Goal: Task Accomplishment & Management: Manage account settings

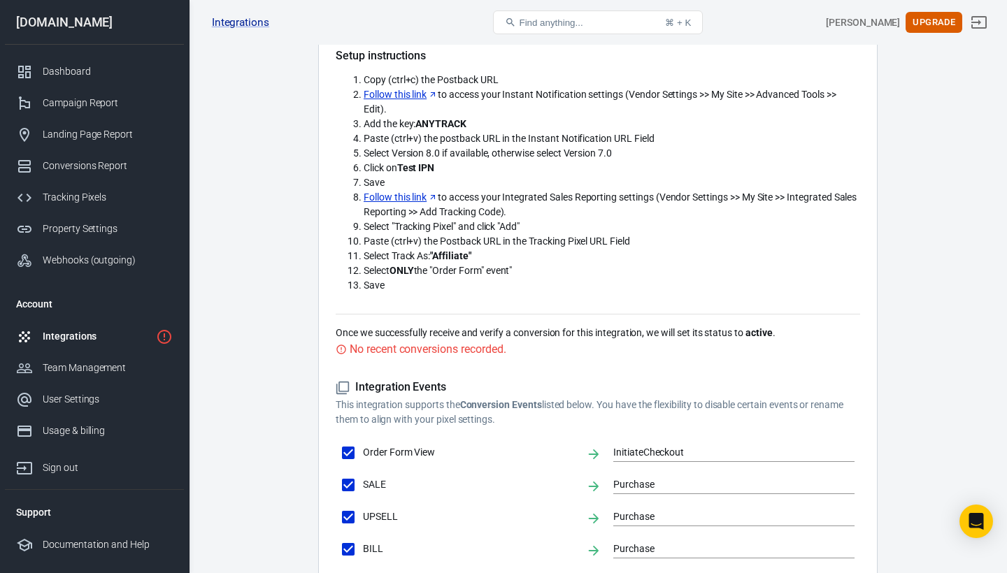
scroll to position [294, 0]
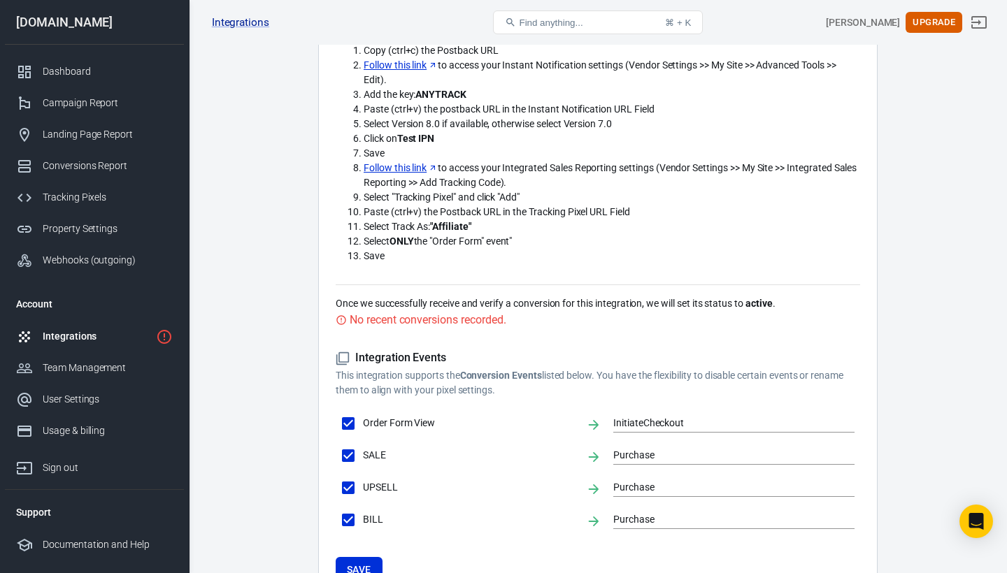
click at [414, 166] on link "Follow this link" at bounding box center [401, 168] width 74 height 15
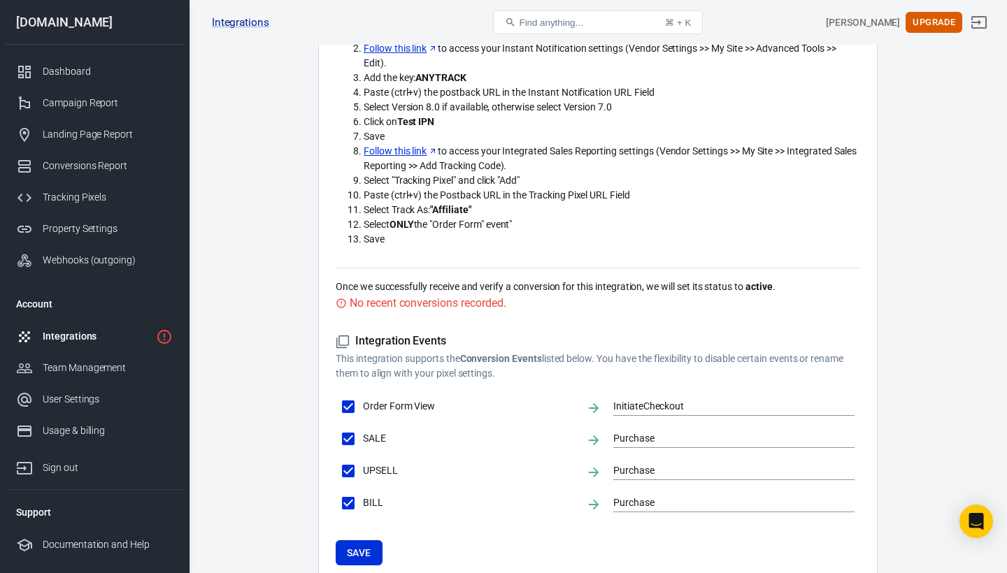
scroll to position [306, 0]
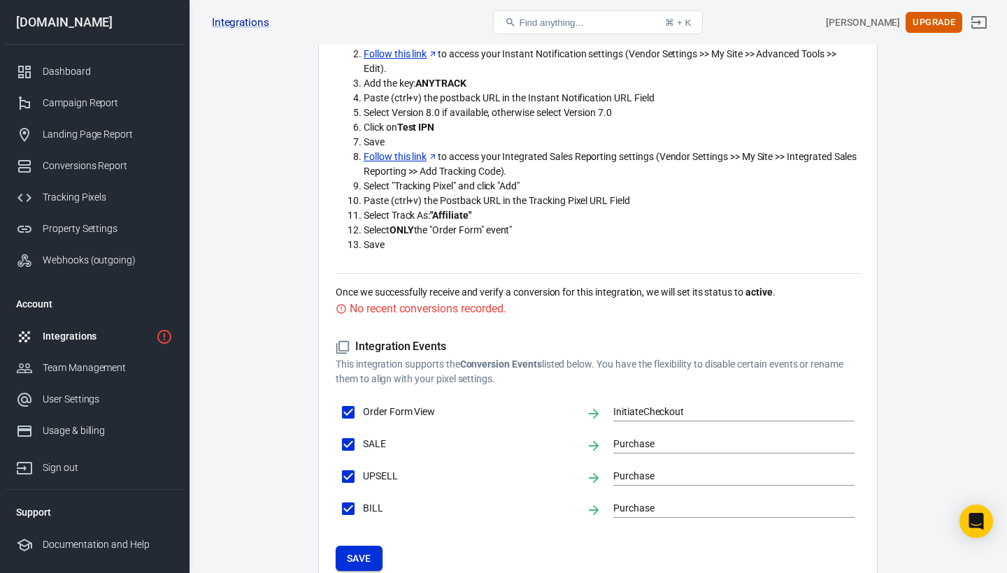
click at [364, 550] on button "Save" at bounding box center [359, 559] width 47 height 26
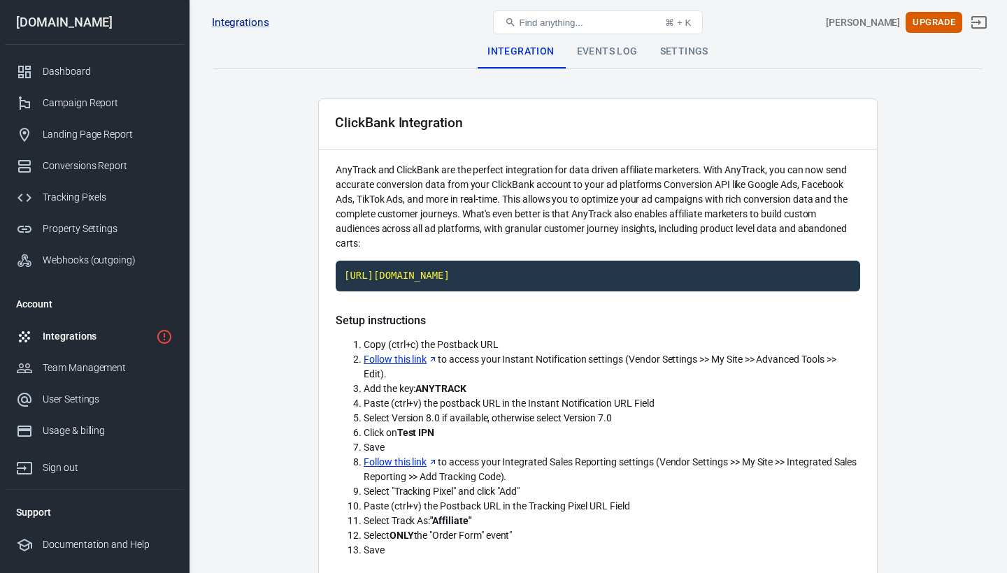
click at [73, 333] on div "Integrations" at bounding box center [97, 336] width 108 height 15
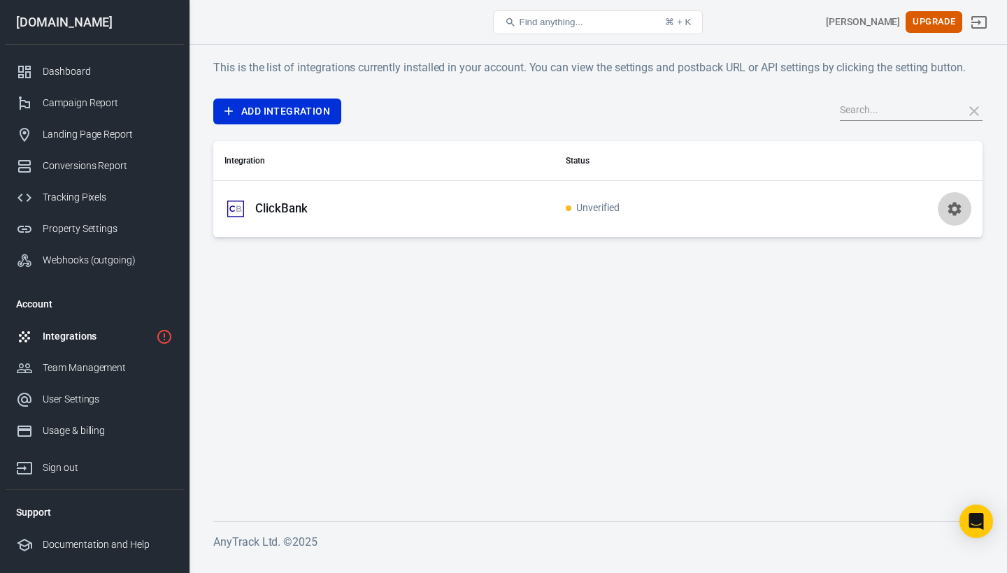
click at [955, 213] on icon "button" at bounding box center [954, 208] width 13 height 13
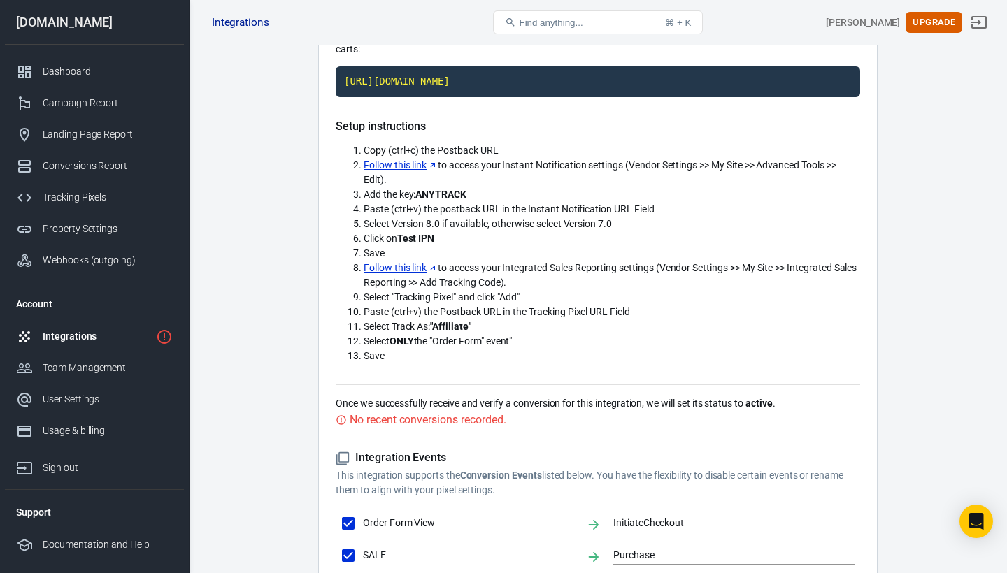
scroll to position [195, 0]
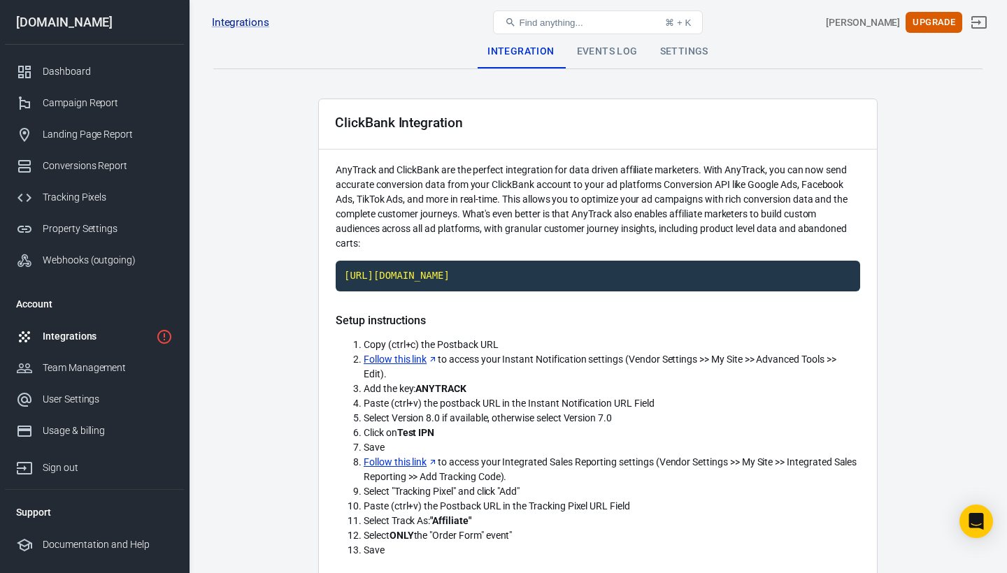
scroll to position [195, 0]
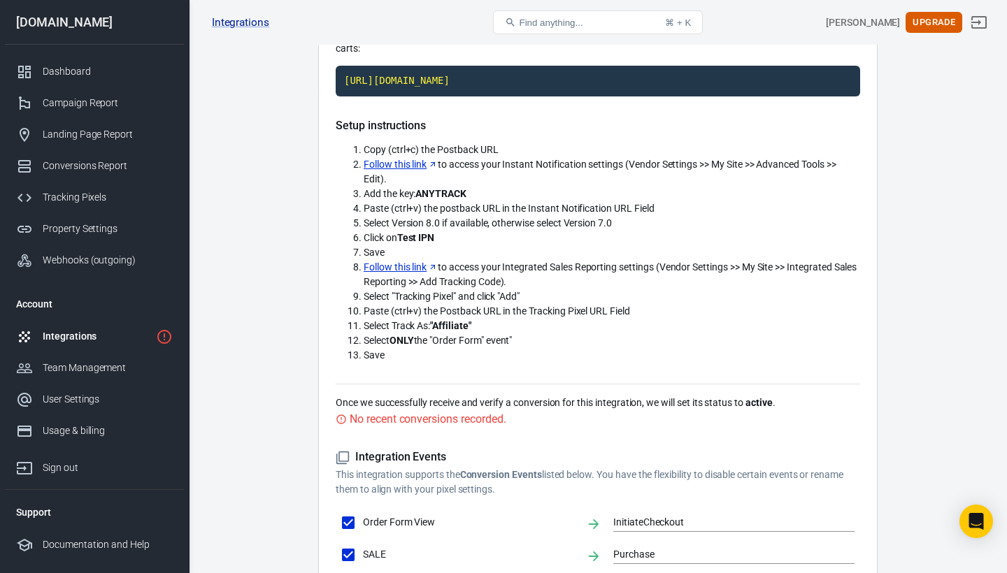
click at [91, 338] on div "Integrations" at bounding box center [97, 336] width 108 height 15
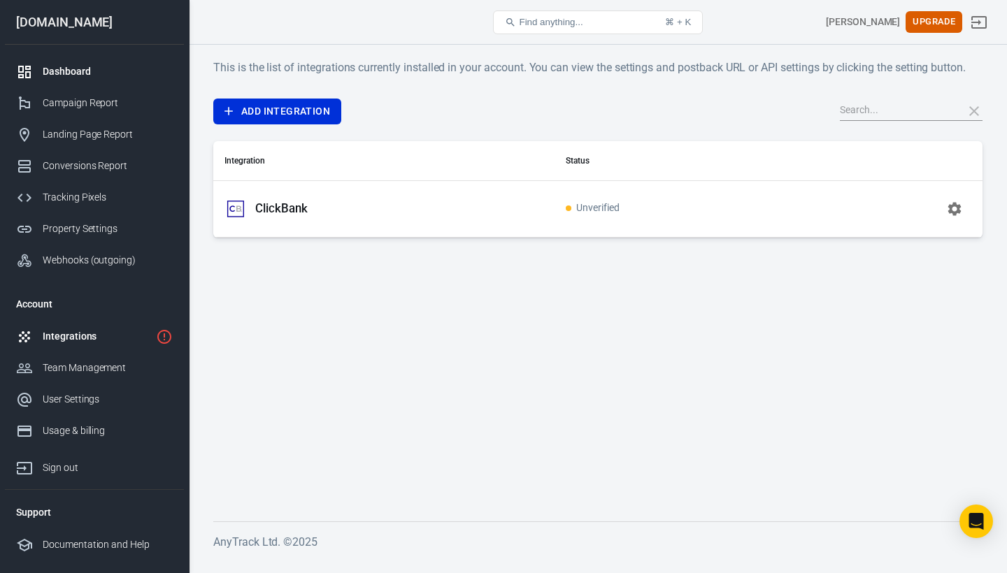
click at [71, 73] on div "Dashboard" at bounding box center [108, 71] width 130 height 15
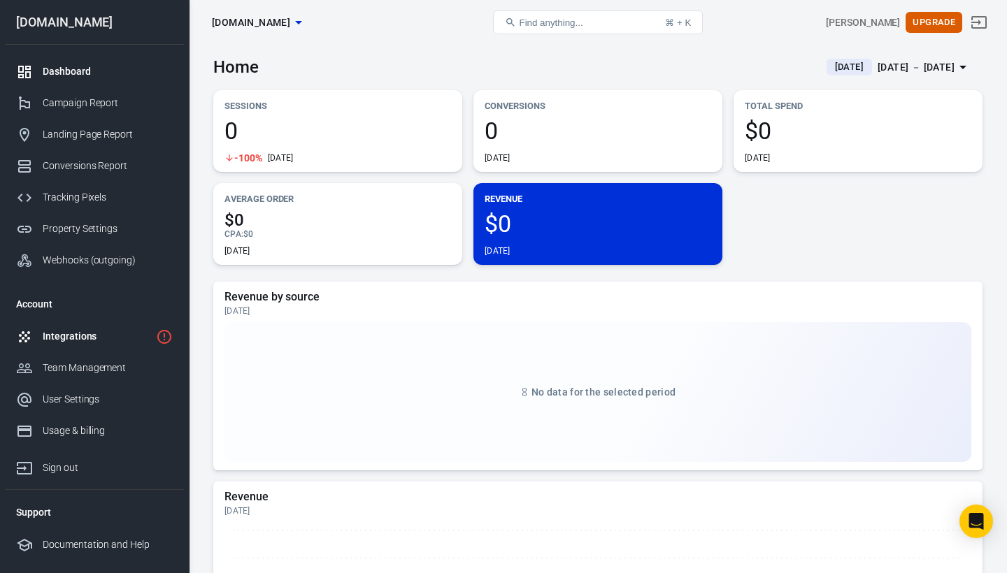
click at [124, 334] on div "Integrations" at bounding box center [97, 336] width 108 height 15
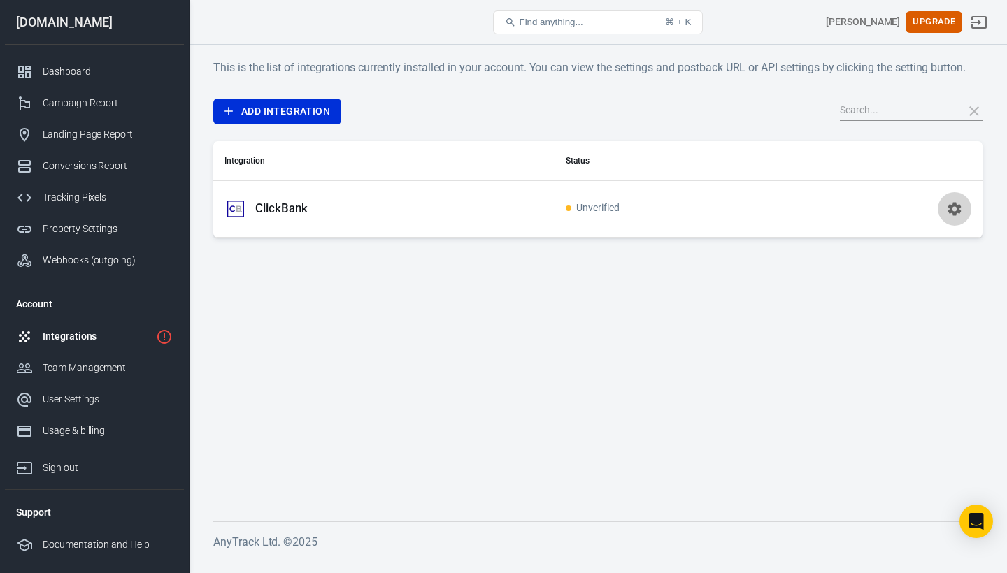
click at [957, 202] on icon "button" at bounding box center [954, 209] width 17 height 17
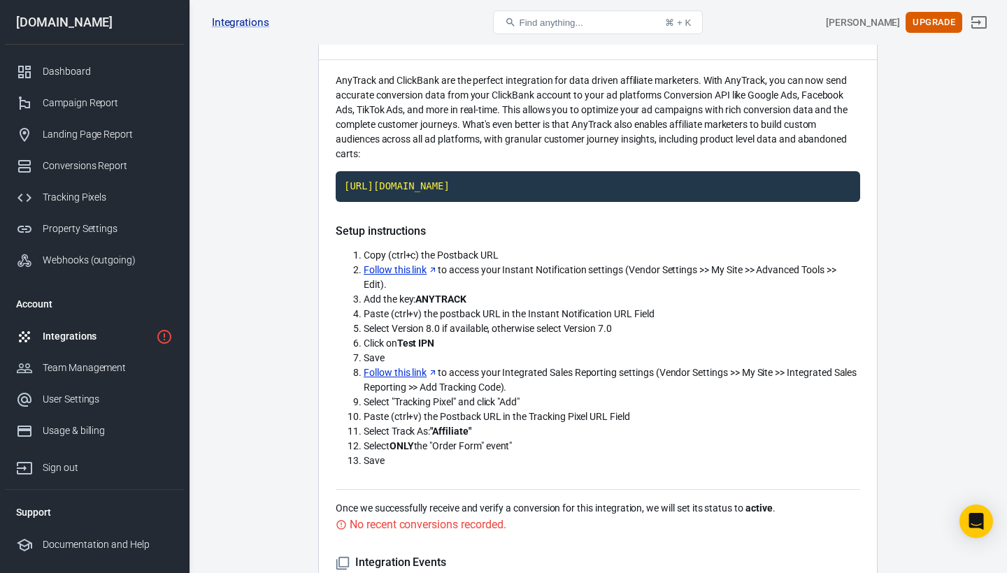
scroll to position [135, 0]
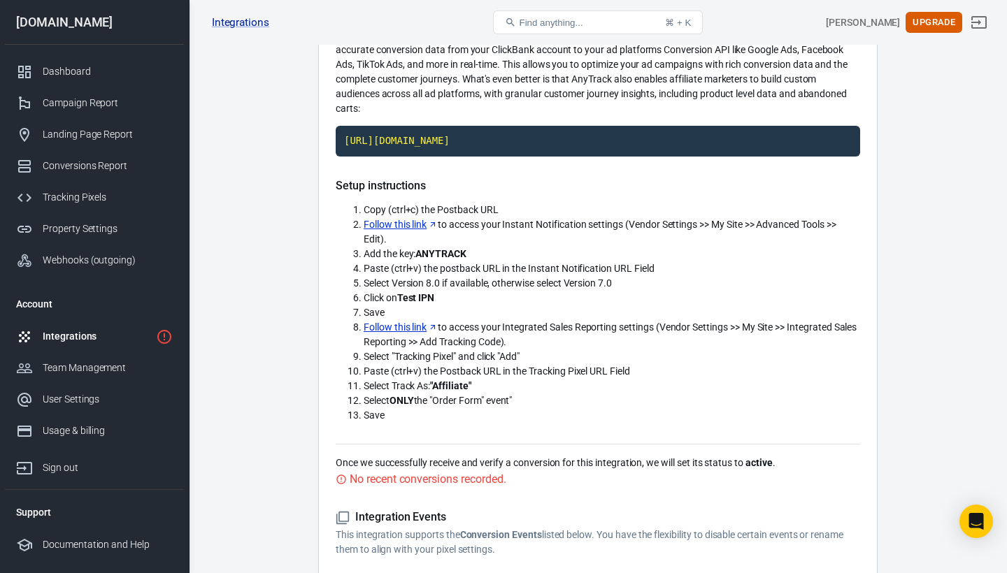
click at [138, 338] on div "Integrations" at bounding box center [97, 336] width 108 height 15
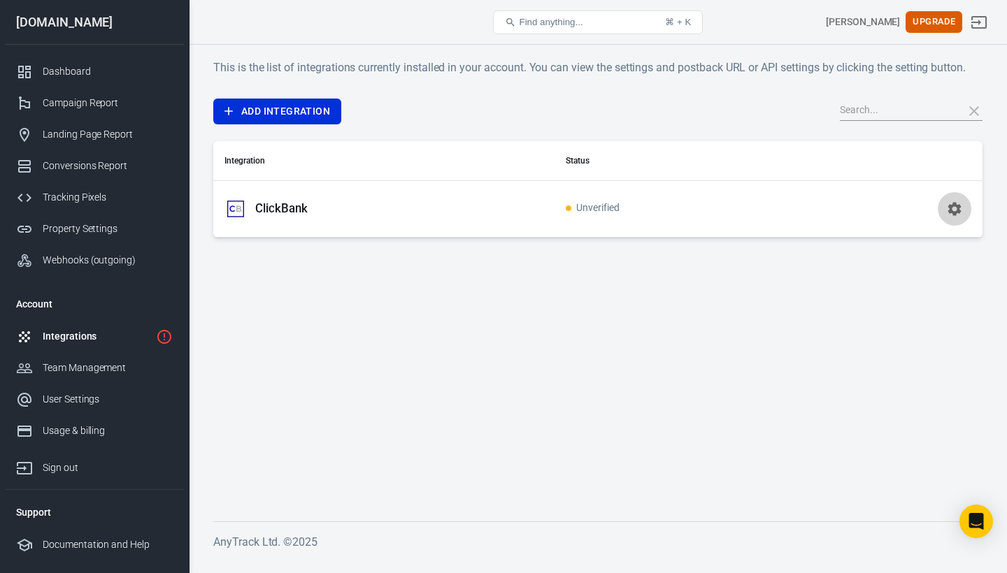
click at [959, 210] on icon "button" at bounding box center [954, 208] width 13 height 13
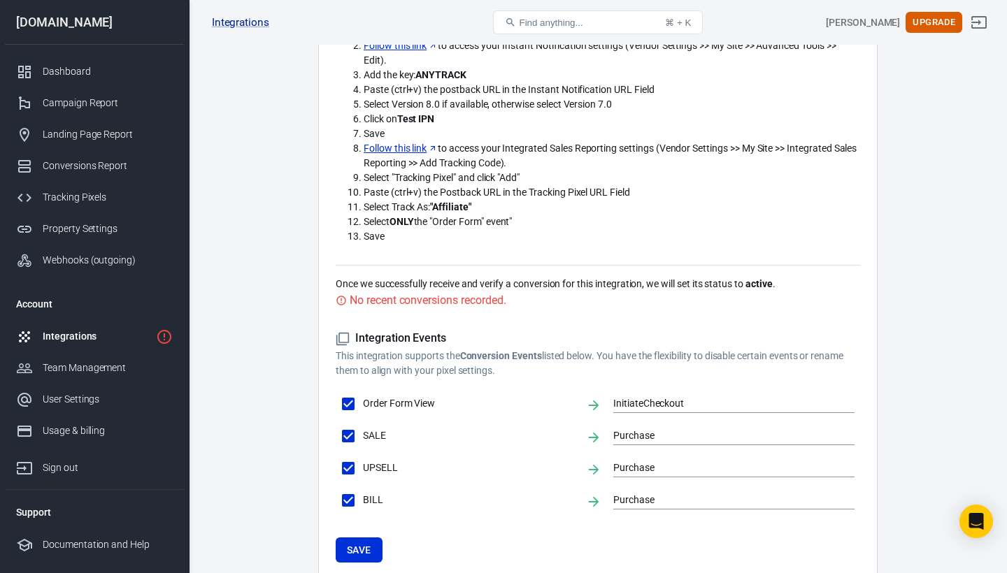
scroll to position [289, 0]
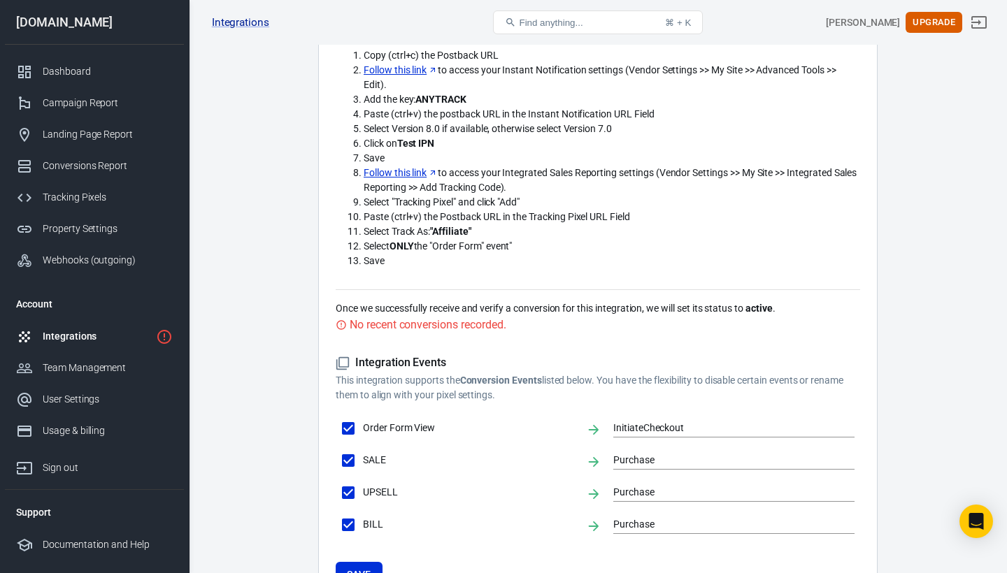
click at [401, 174] on link "Follow this link" at bounding box center [401, 173] width 74 height 15
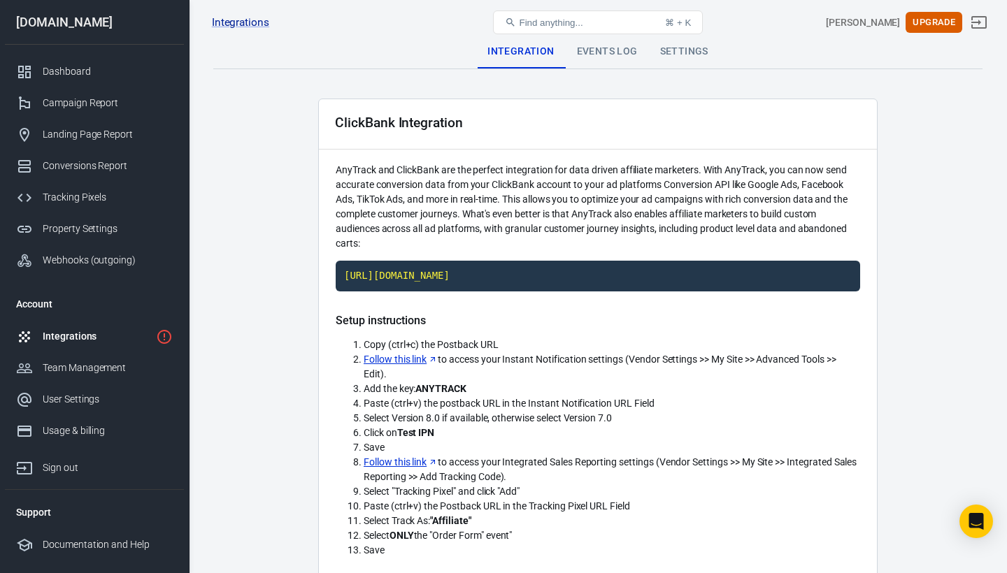
scroll to position [0, 0]
click at [692, 51] on div "Settings" at bounding box center [684, 52] width 71 height 34
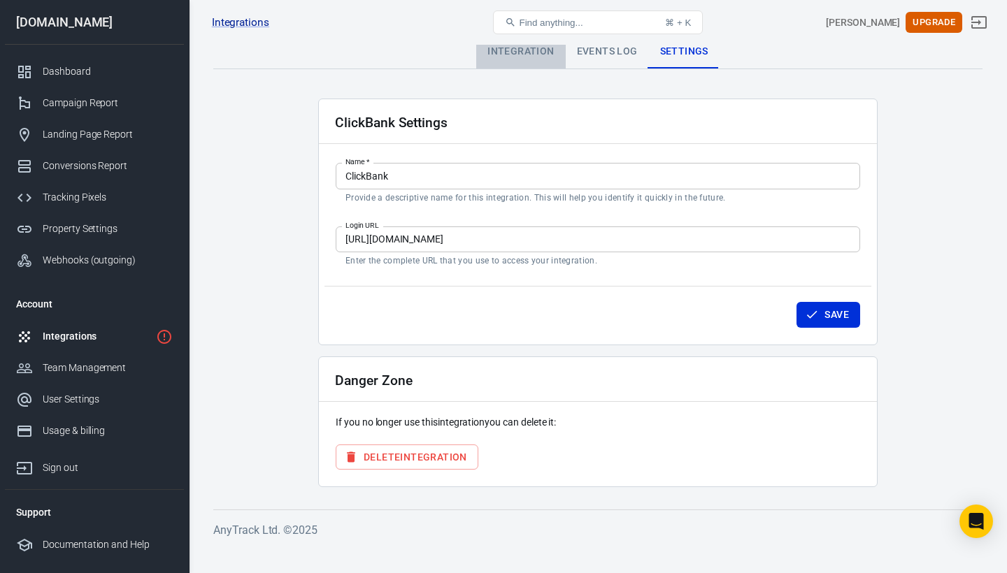
click at [529, 51] on div "Integration" at bounding box center [520, 52] width 89 height 34
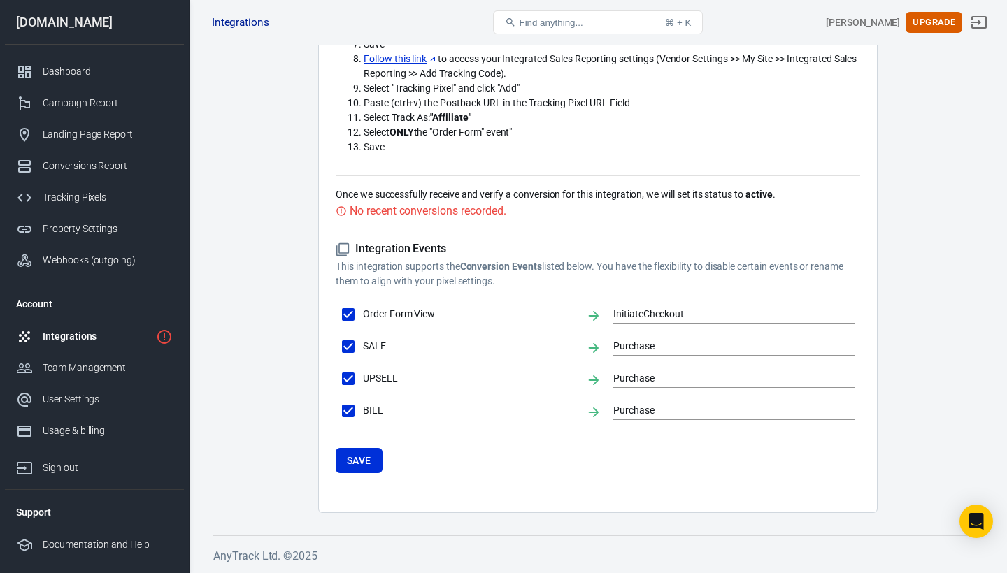
scroll to position [403, 0]
click at [369, 450] on button "Save" at bounding box center [359, 462] width 47 height 26
click at [103, 100] on div "Campaign Report" at bounding box center [108, 103] width 130 height 15
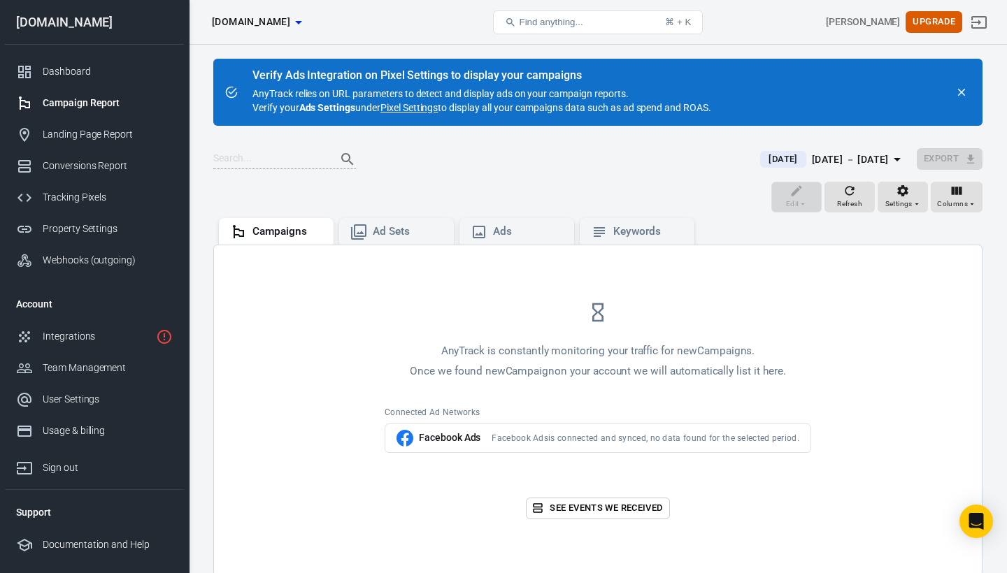
click at [290, 22] on span "[DOMAIN_NAME]" at bounding box center [251, 21] width 78 height 17
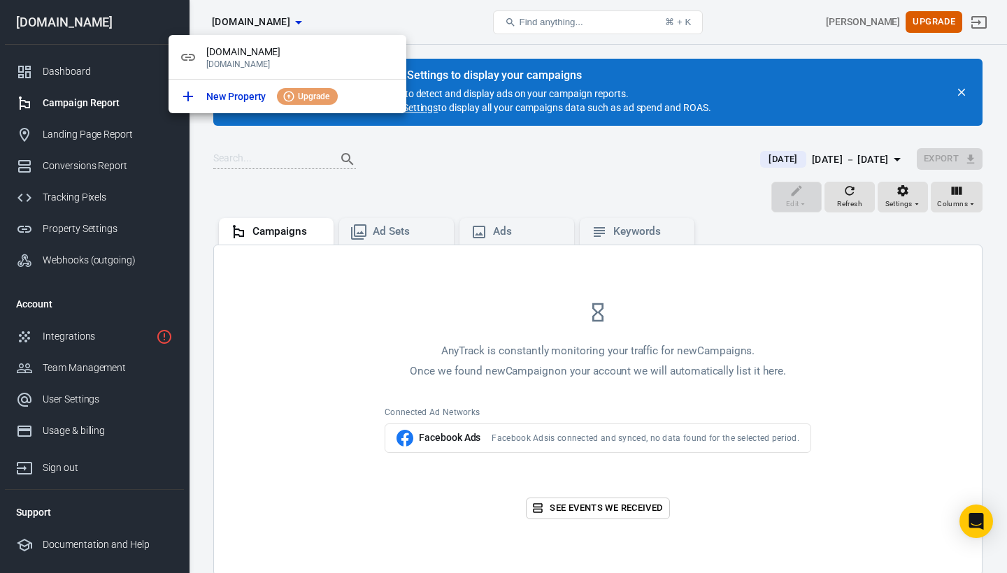
click at [394, 162] on div at bounding box center [503, 286] width 1007 height 573
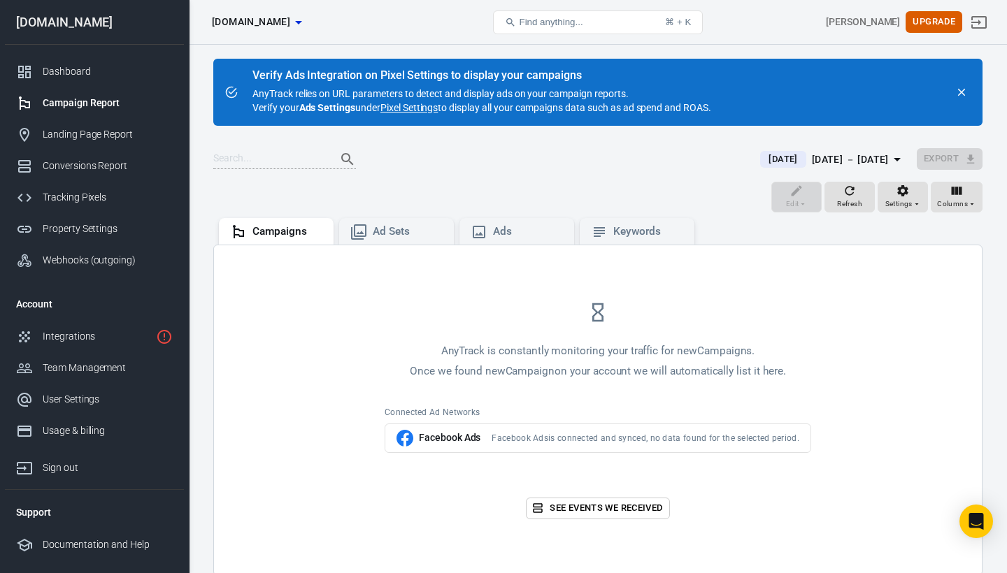
click at [307, 22] on icon "button" at bounding box center [298, 22] width 17 height 17
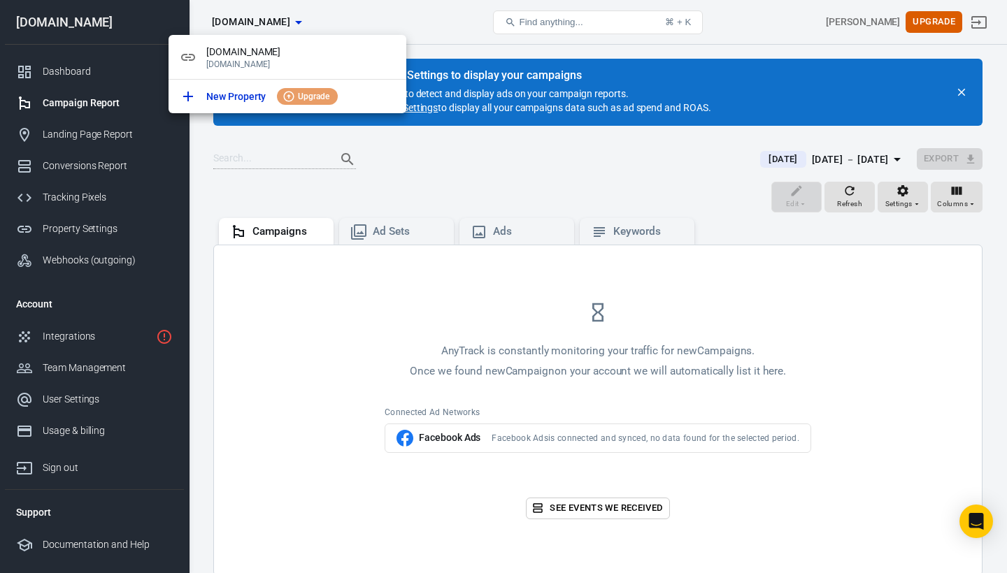
click at [413, 31] on div at bounding box center [503, 286] width 1007 height 573
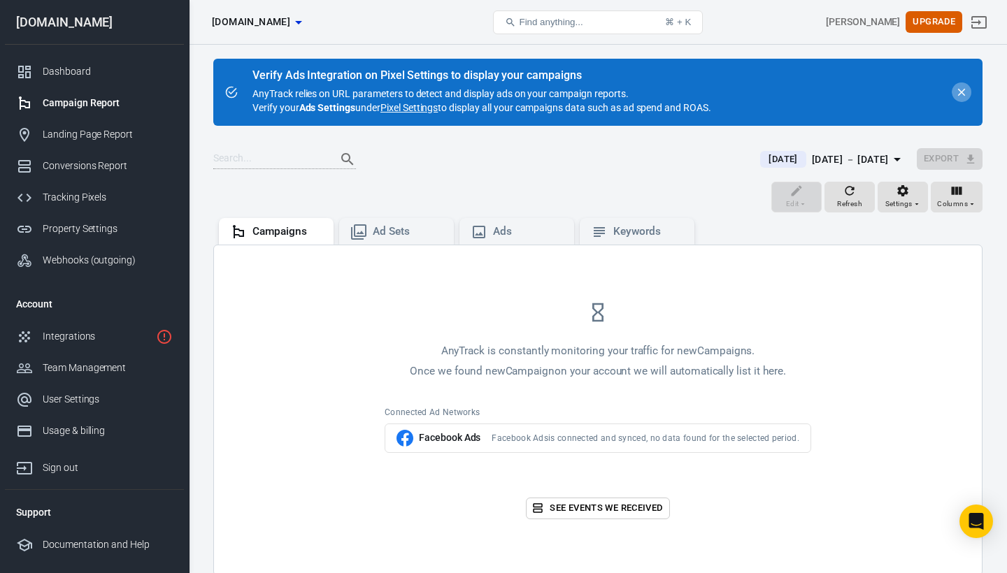
click at [963, 97] on icon "close" at bounding box center [961, 92] width 13 height 13
click at [961, 93] on icon "close" at bounding box center [962, 93] width 8 height 8
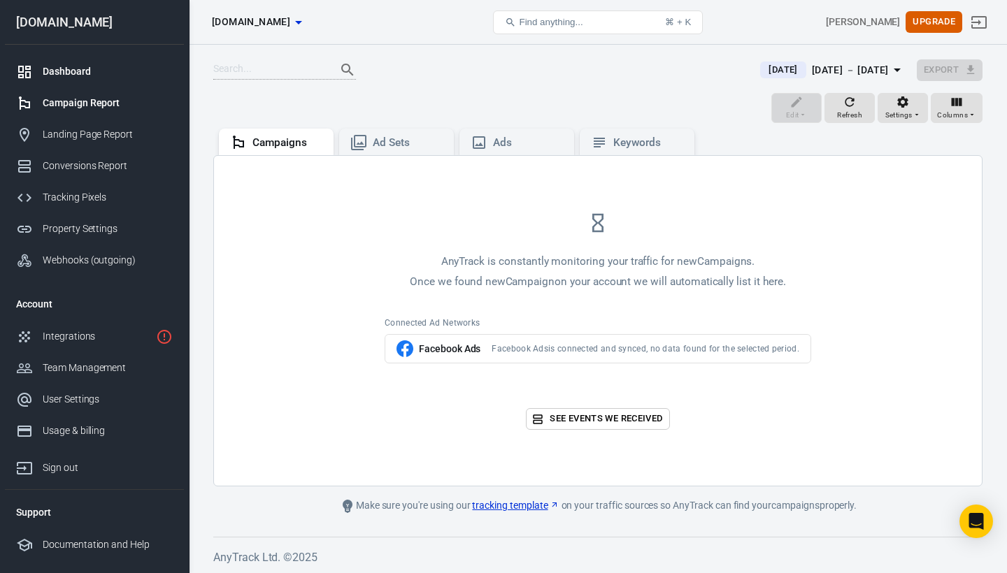
click at [82, 66] on div "Dashboard" at bounding box center [108, 71] width 130 height 15
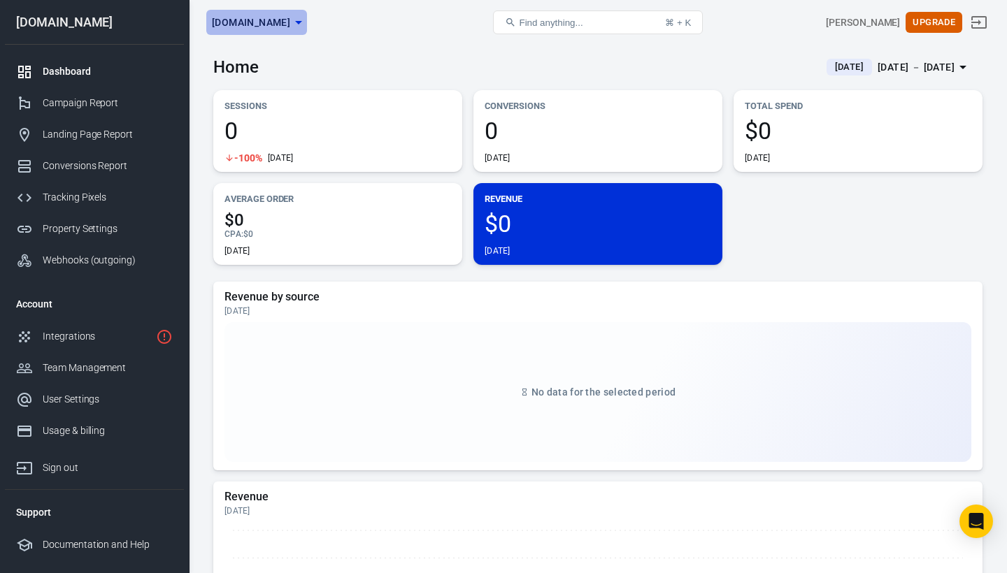
click at [290, 22] on span "[DOMAIN_NAME]" at bounding box center [251, 22] width 78 height 17
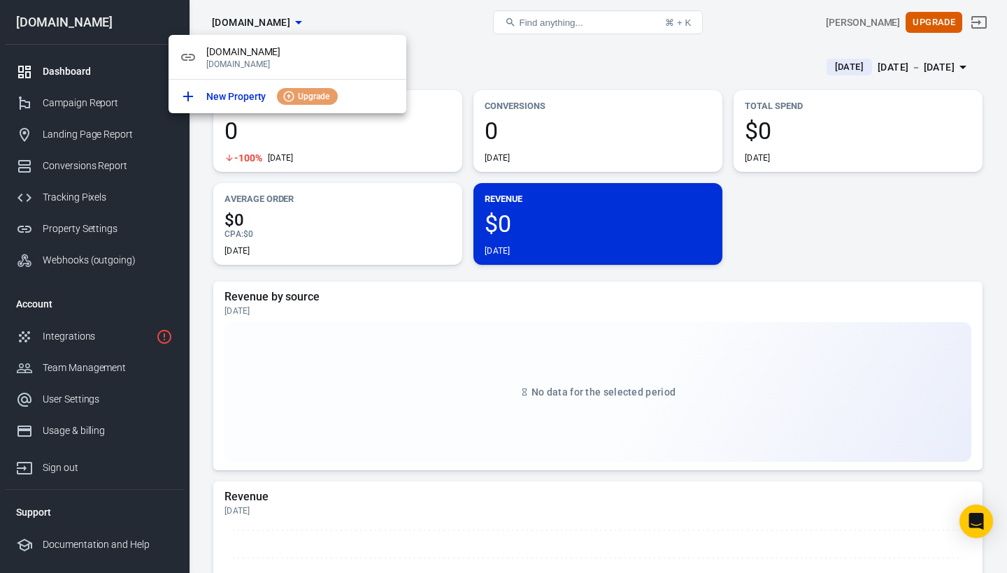
click at [454, 39] on div at bounding box center [503, 286] width 1007 height 573
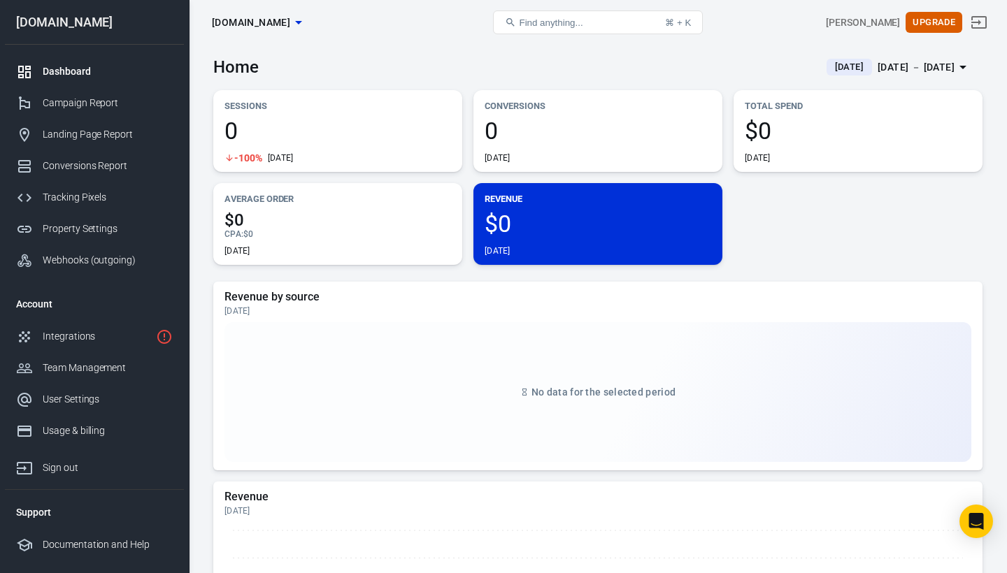
click at [781, 138] on span "$0" at bounding box center [858, 131] width 227 height 24
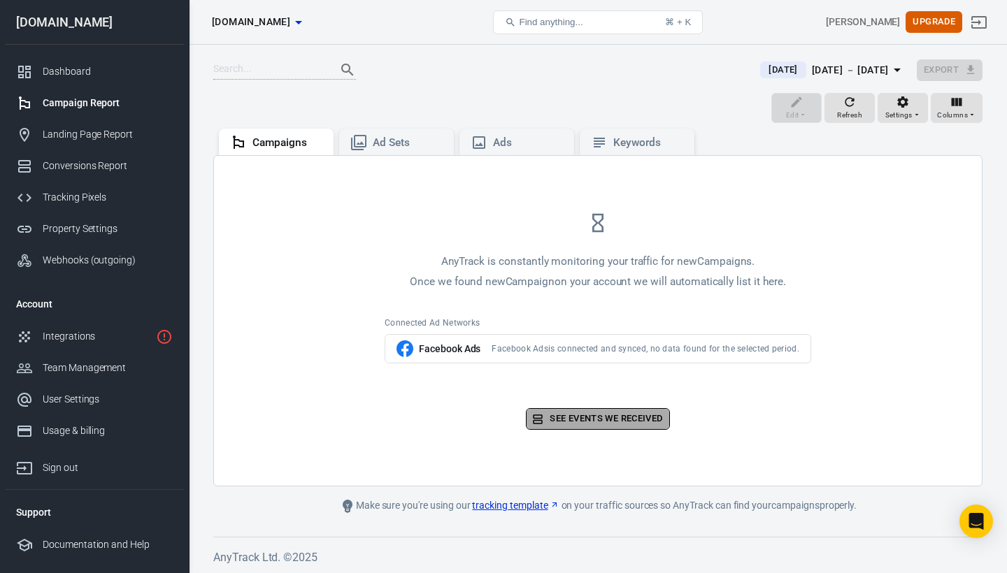
click at [574, 416] on link "See events we received" at bounding box center [597, 419] width 143 height 22
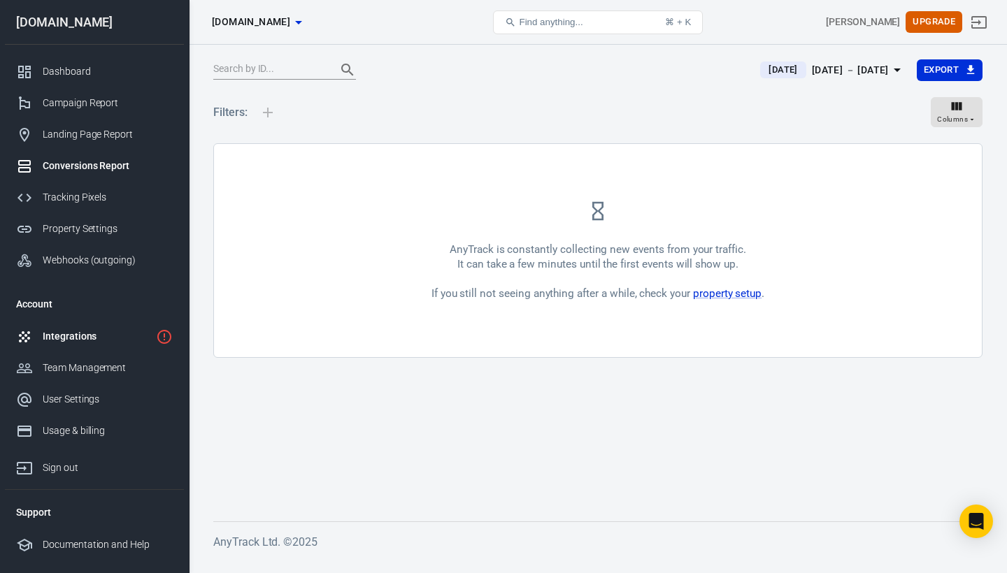
click at [96, 341] on div "Integrations" at bounding box center [97, 336] width 108 height 15
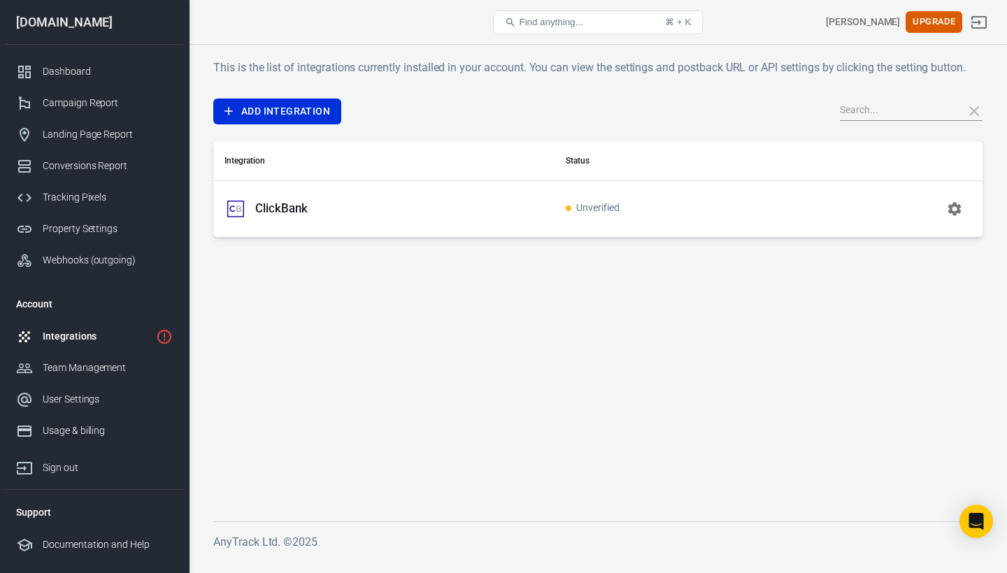
click at [296, 208] on p "ClickBank" at bounding box center [281, 208] width 52 height 15
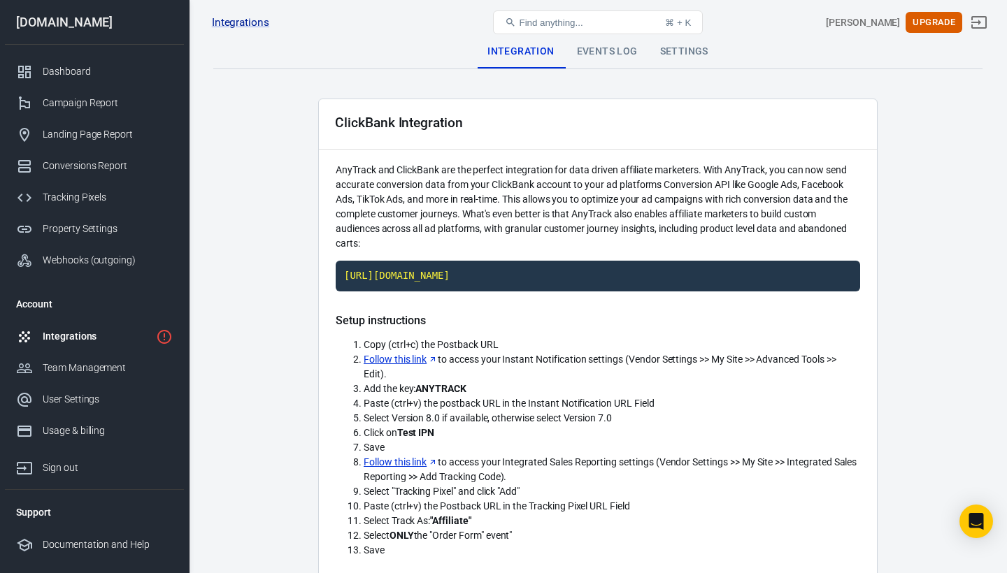
click at [296, 208] on main "Integration Events Log Settings ClickBank Integration AnyTrack and ClickBank ar…" at bounding box center [597, 476] width 769 height 882
click at [113, 331] on div "Integrations" at bounding box center [97, 336] width 108 height 15
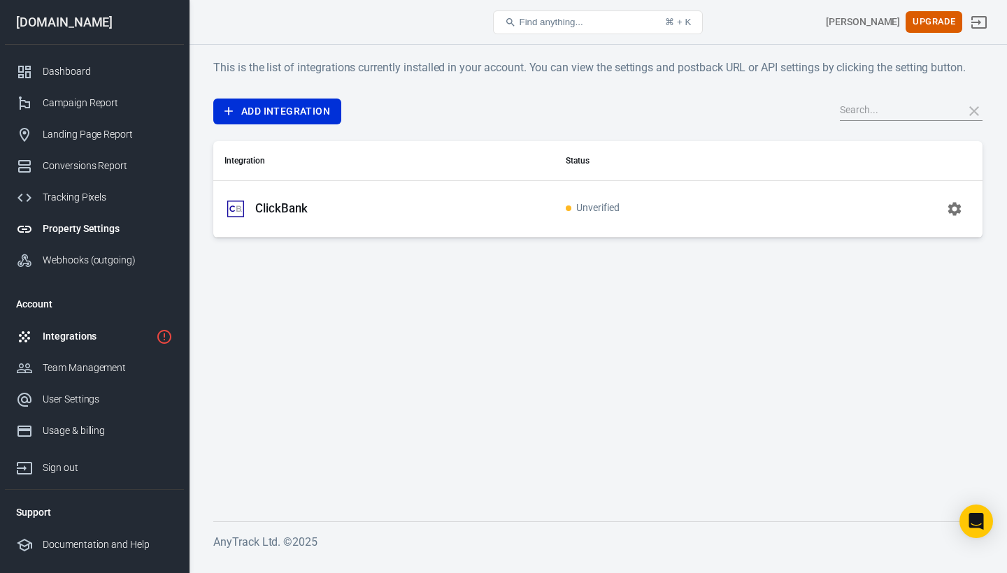
click at [86, 229] on div "Property Settings" at bounding box center [108, 229] width 130 height 15
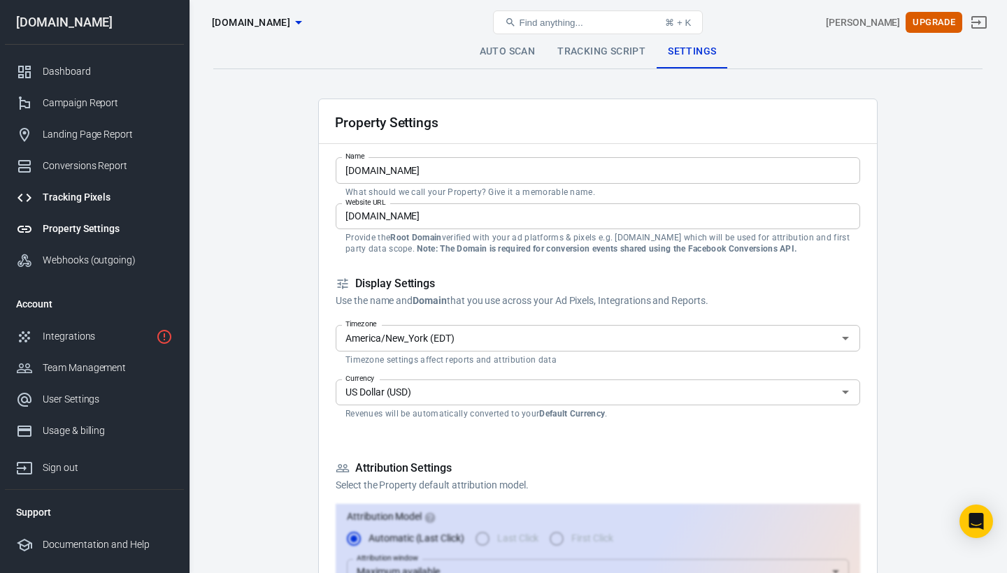
click at [84, 196] on div "Tracking Pixels" at bounding box center [108, 197] width 130 height 15
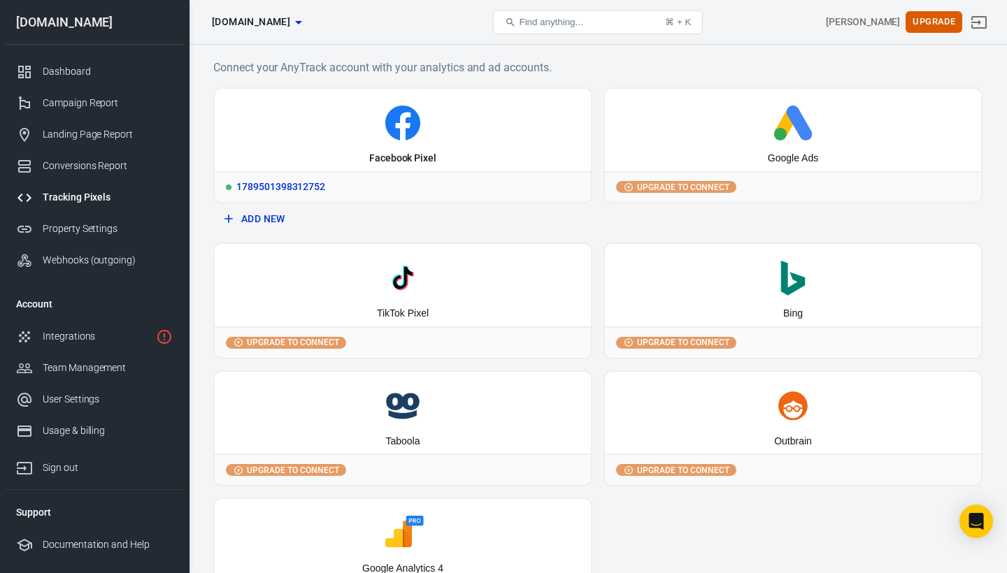
click at [346, 138] on icon at bounding box center [402, 123] width 365 height 35
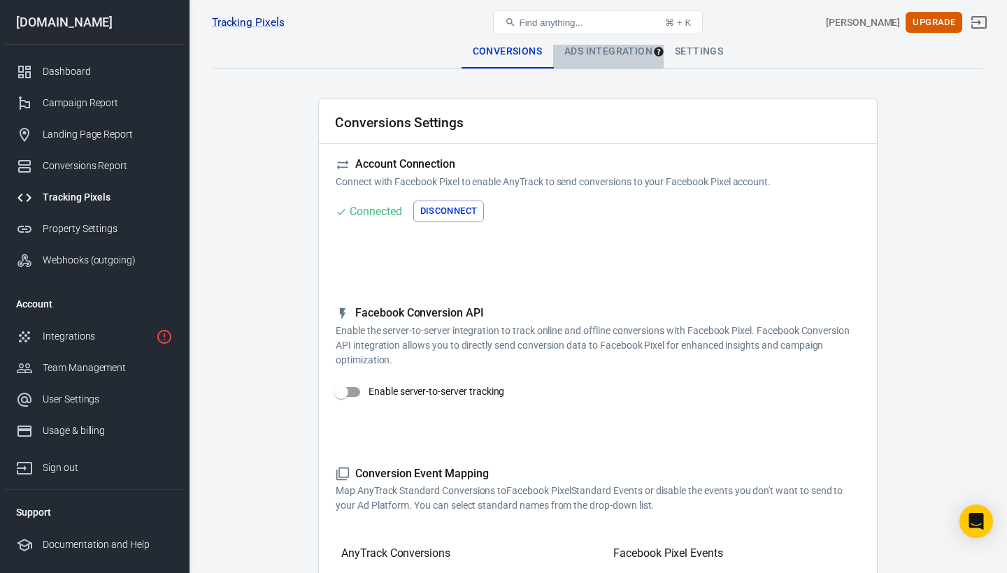
click at [638, 53] on div "Ads Integration" at bounding box center [608, 52] width 110 height 34
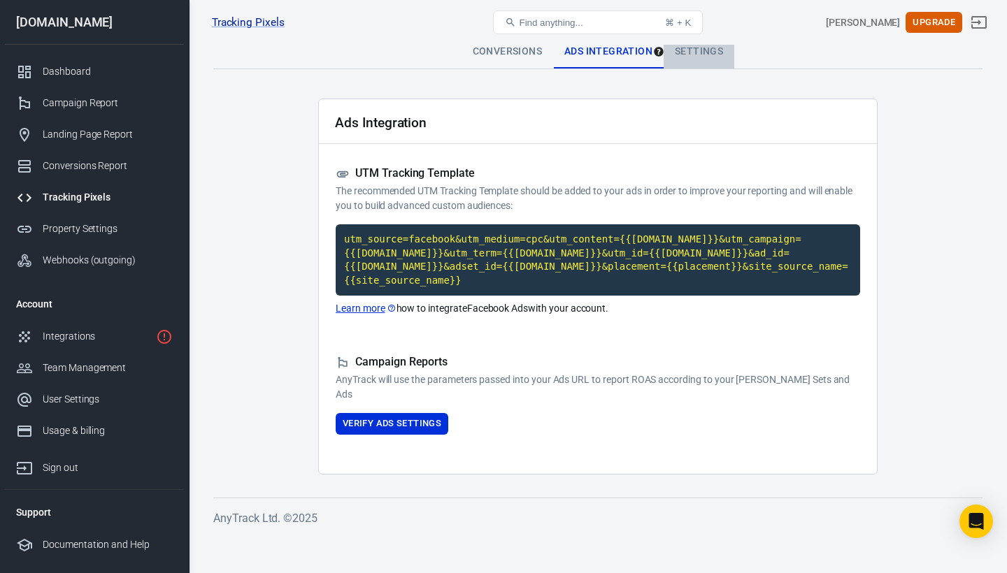
click at [692, 57] on div "Settings" at bounding box center [699, 52] width 71 height 34
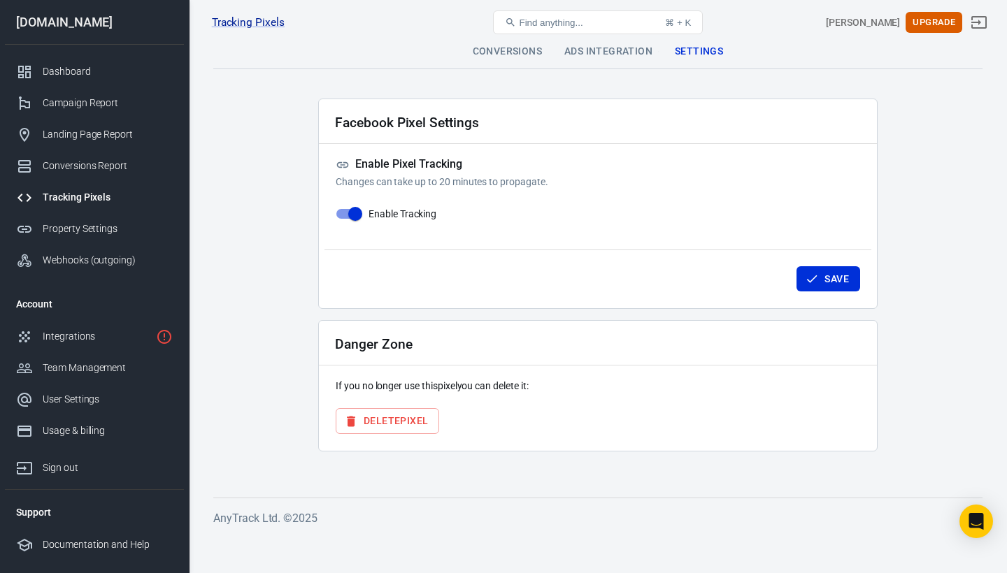
click at [637, 52] on div "Ads Integration" at bounding box center [608, 52] width 110 height 34
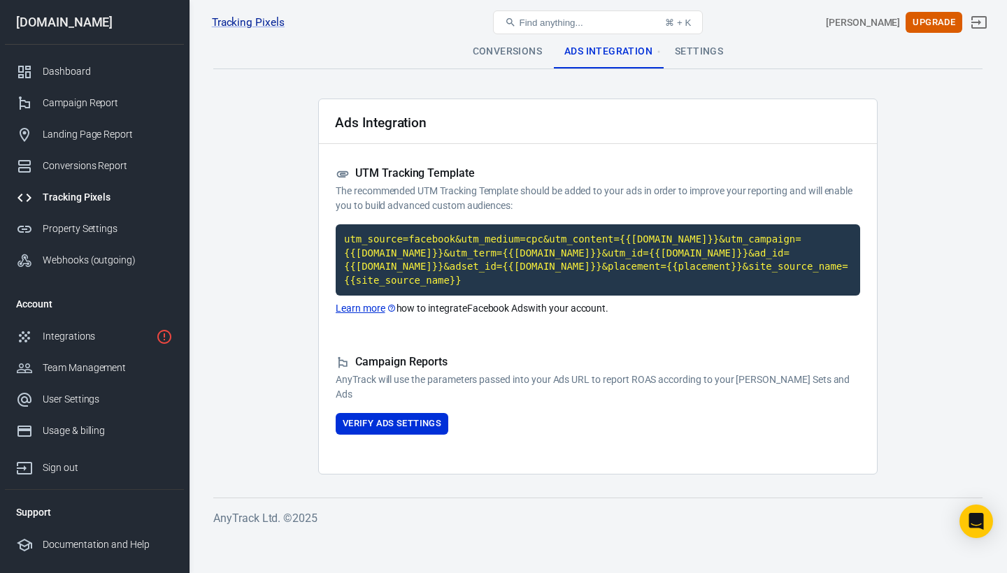
click at [522, 48] on div "Conversions" at bounding box center [507, 52] width 92 height 34
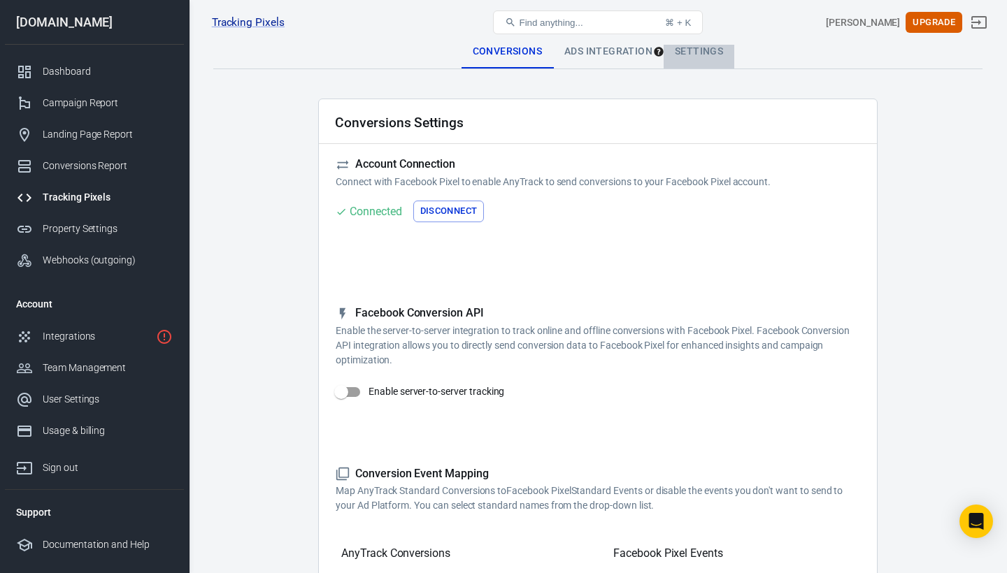
click at [687, 49] on div "Settings" at bounding box center [699, 52] width 71 height 34
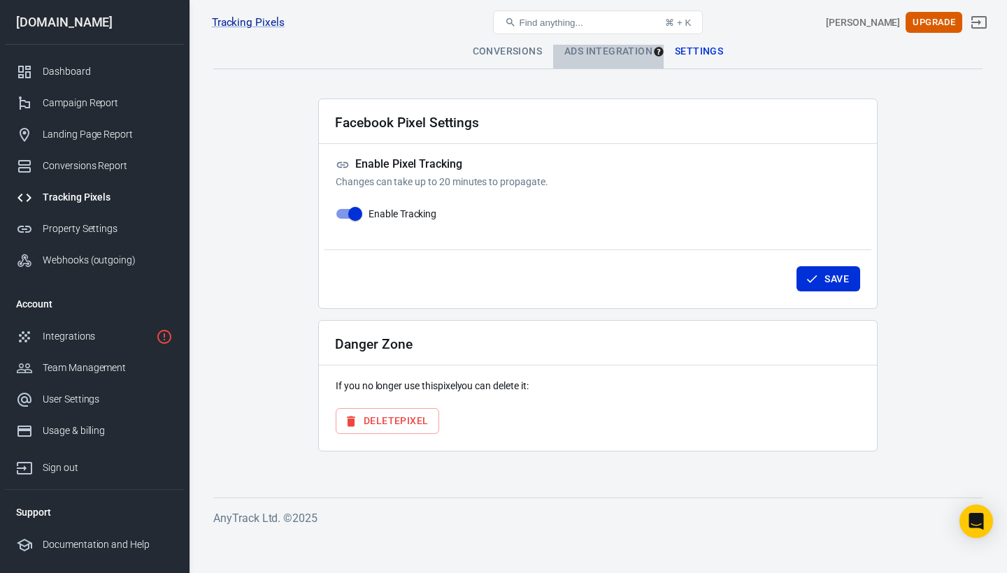
click at [599, 55] on div "Ads Integration" at bounding box center [608, 52] width 110 height 34
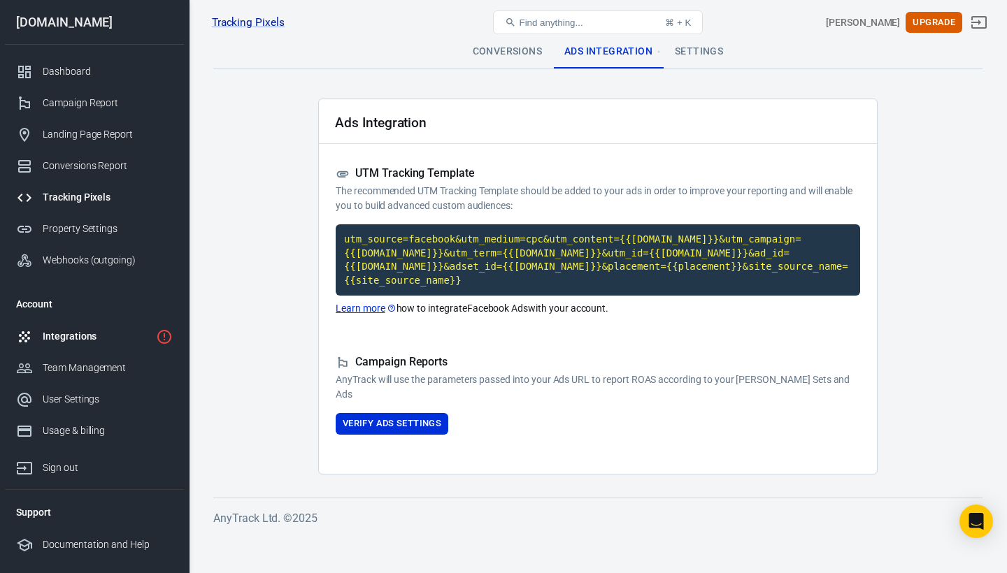
click at [102, 336] on div "Integrations" at bounding box center [97, 336] width 108 height 15
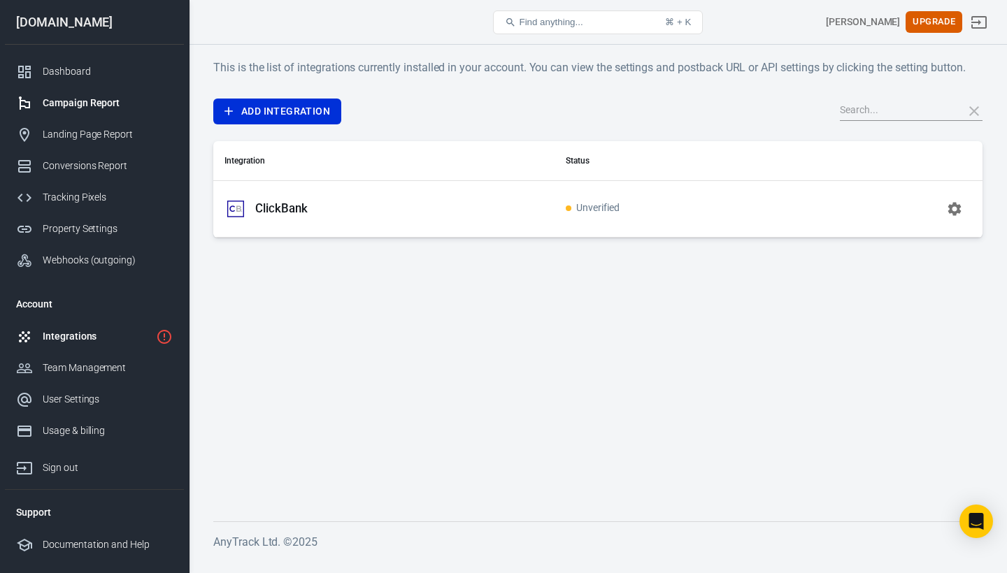
click at [69, 103] on div "Campaign Report" at bounding box center [108, 103] width 130 height 15
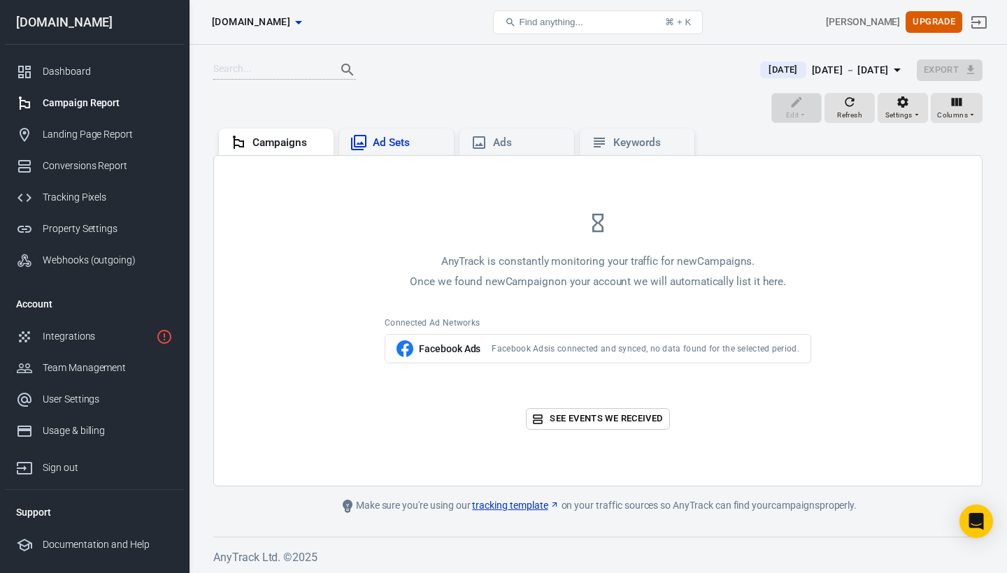
click at [400, 139] on div "Ad Sets" at bounding box center [408, 143] width 70 height 15
click at [493, 143] on div "Ads" at bounding box center [528, 143] width 70 height 15
click at [627, 138] on div "Keywords" at bounding box center [648, 143] width 70 height 15
click at [282, 150] on div "Campaigns" at bounding box center [276, 142] width 92 height 17
click at [290, 24] on span "[DOMAIN_NAME]" at bounding box center [251, 21] width 78 height 17
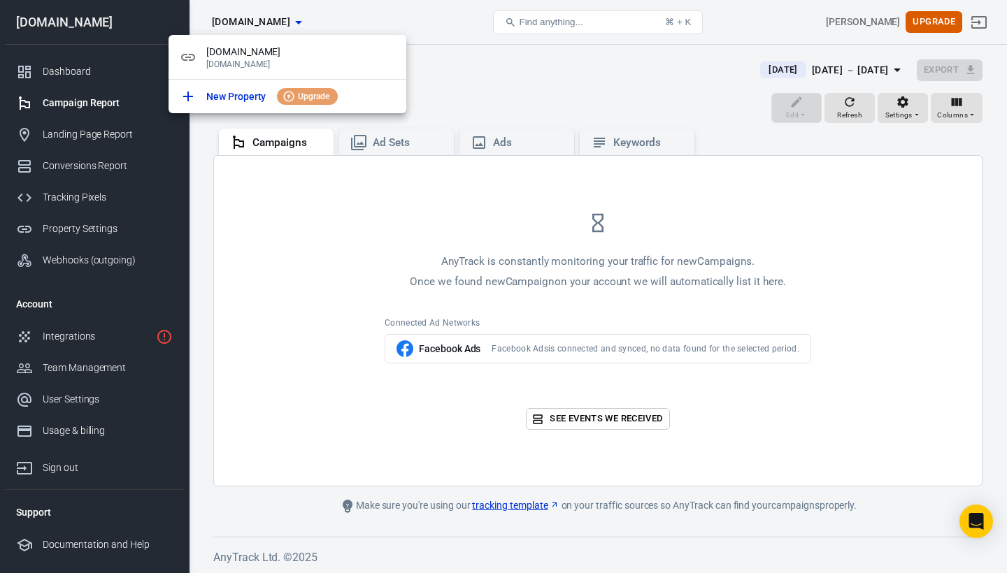
click at [394, 23] on div at bounding box center [503, 286] width 1007 height 573
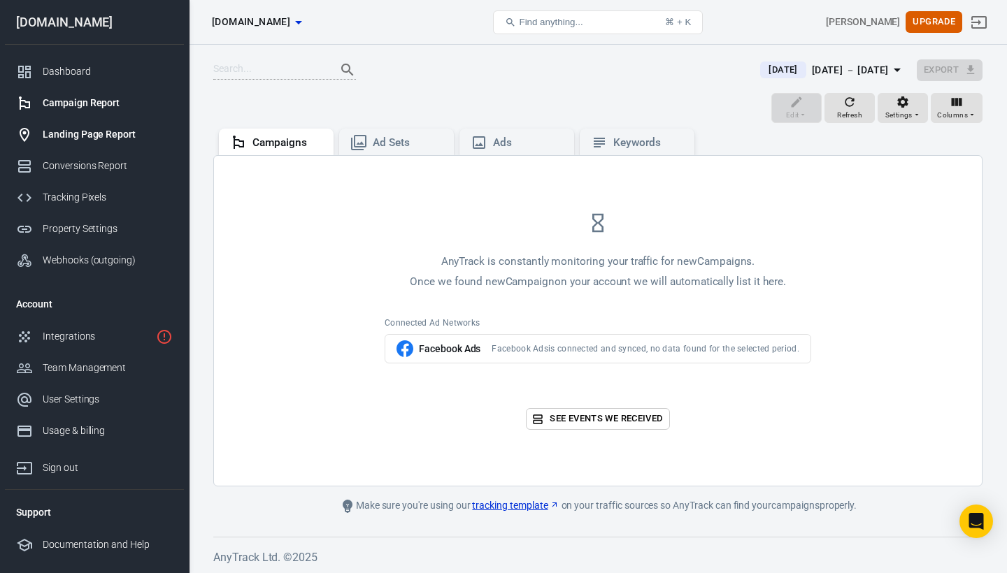
click at [116, 131] on div "Landing Page Report" at bounding box center [108, 134] width 130 height 15
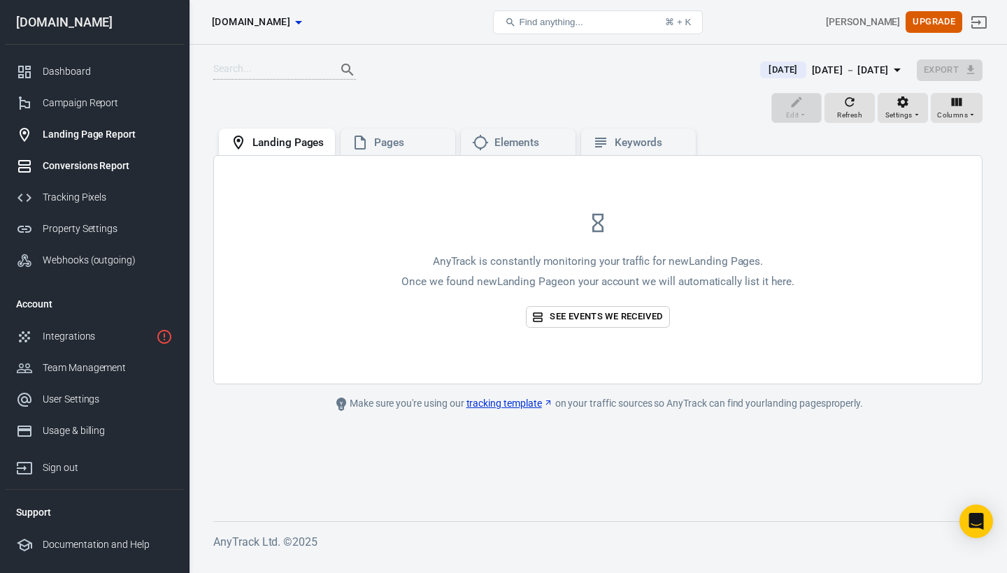
click at [106, 159] on div "Conversions Report" at bounding box center [108, 166] width 130 height 15
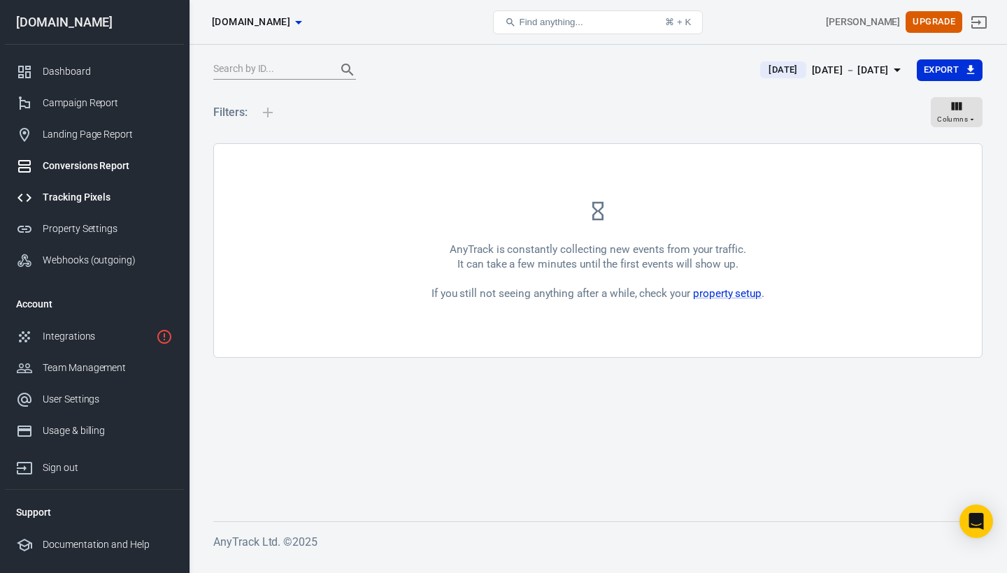
click at [92, 201] on div "Tracking Pixels" at bounding box center [108, 197] width 130 height 15
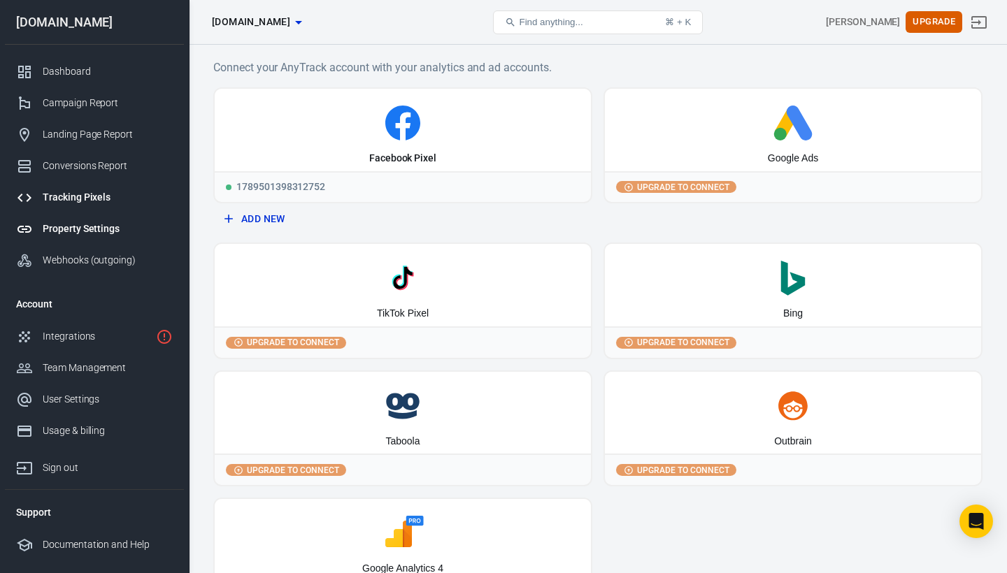
click at [92, 223] on div "Property Settings" at bounding box center [108, 229] width 130 height 15
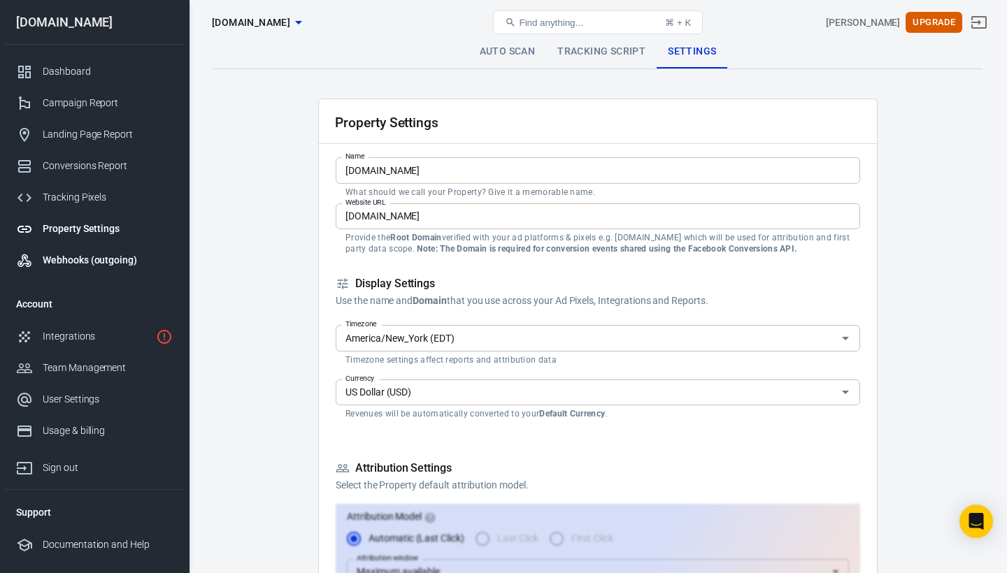
click at [92, 257] on div "Webhooks (outgoing)" at bounding box center [108, 260] width 130 height 15
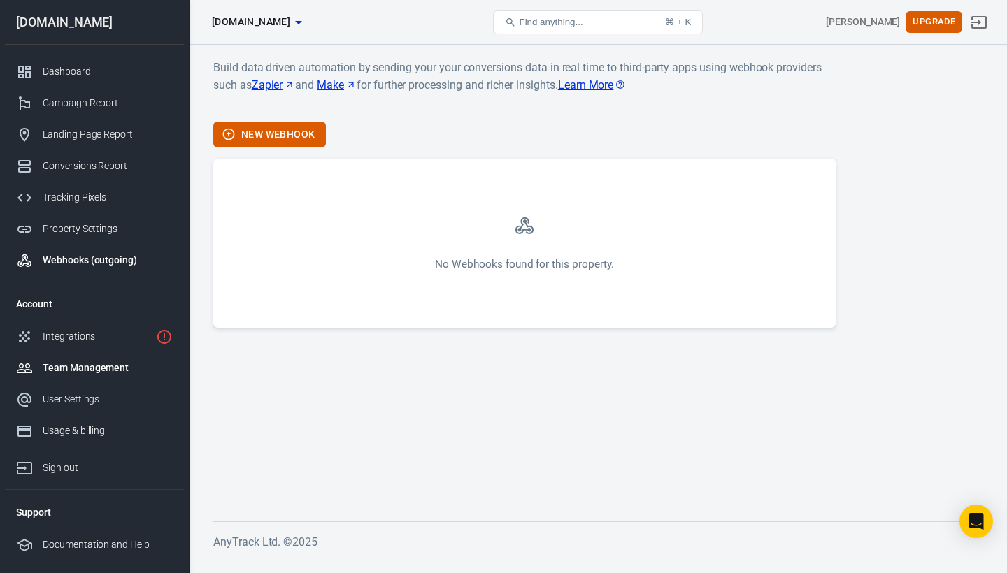
click at [82, 364] on div "Team Management" at bounding box center [108, 368] width 130 height 15
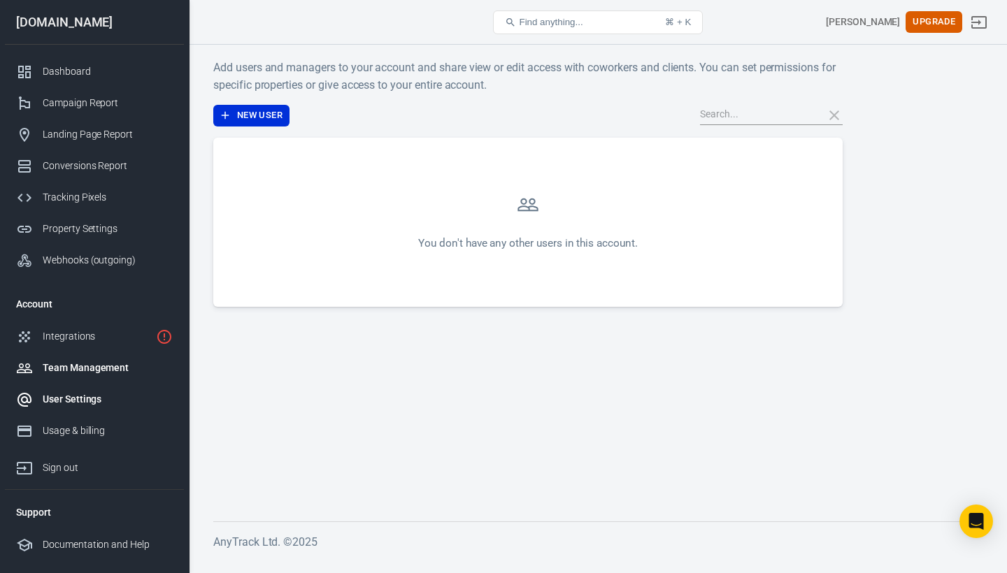
click at [80, 397] on div "User Settings" at bounding box center [108, 399] width 130 height 15
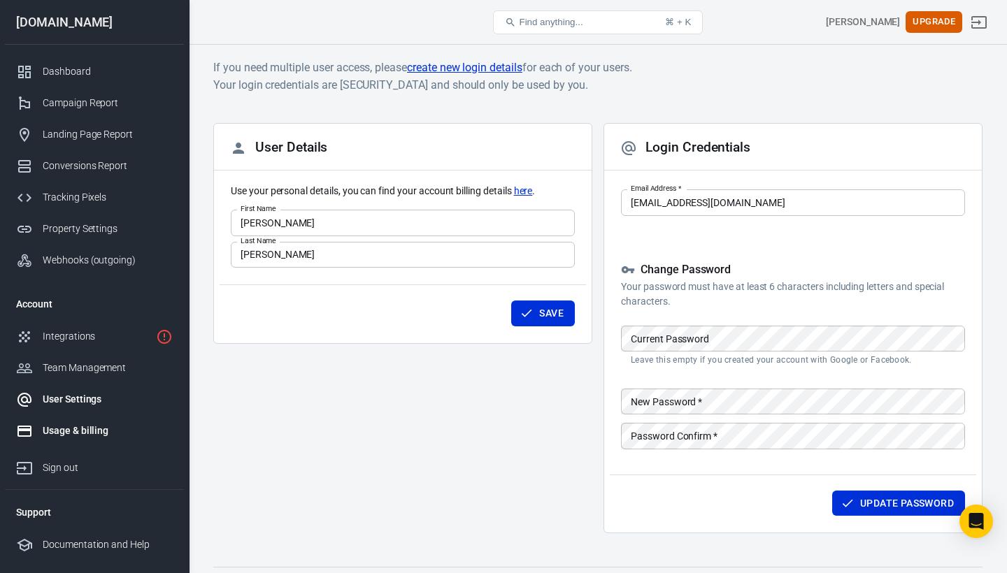
click at [80, 426] on div "Usage & billing" at bounding box center [108, 431] width 130 height 15
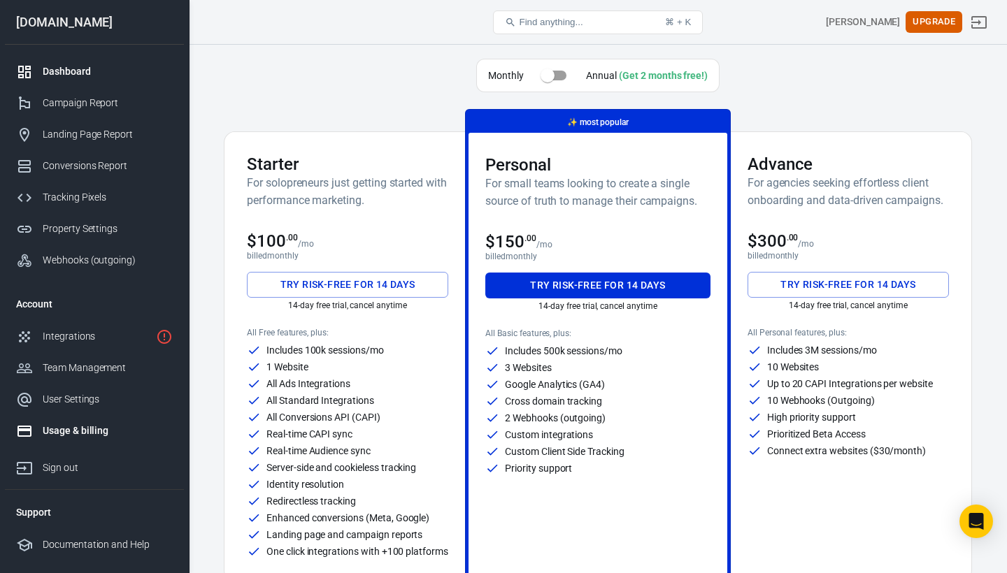
click at [76, 64] on link "Dashboard" at bounding box center [94, 71] width 179 height 31
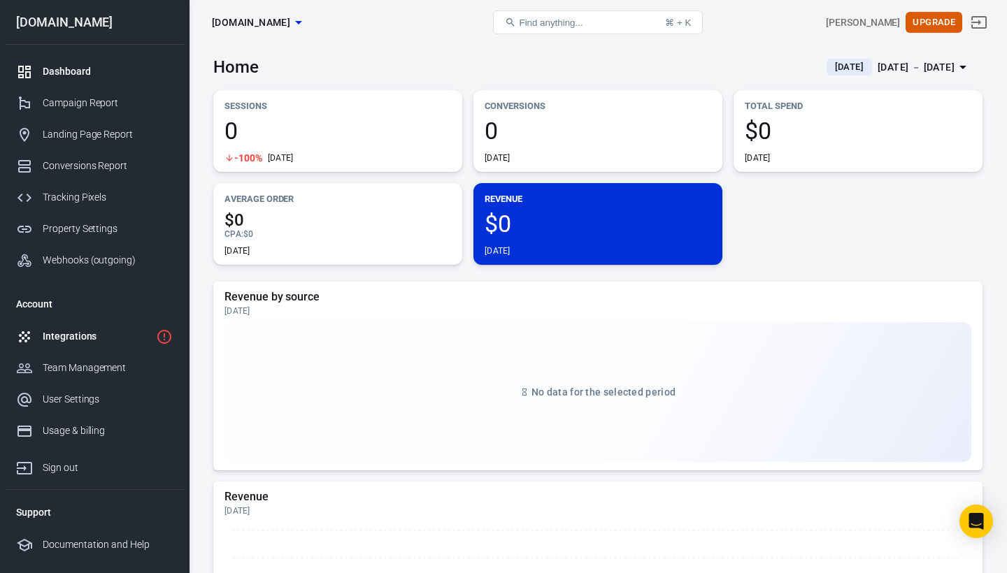
click at [75, 336] on div "Integrations" at bounding box center [97, 336] width 108 height 15
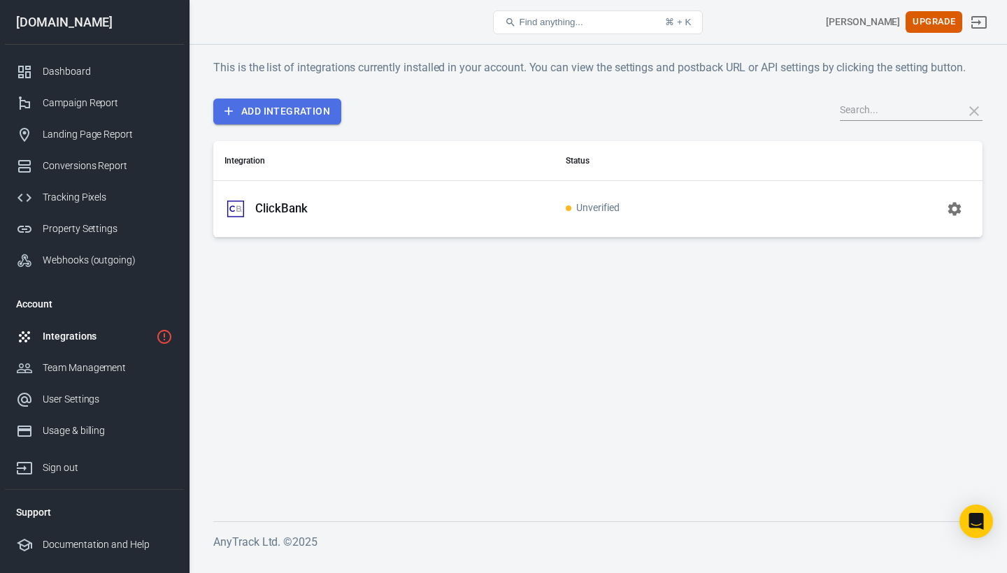
click at [302, 120] on link "Add Integration" at bounding box center [277, 112] width 128 height 26
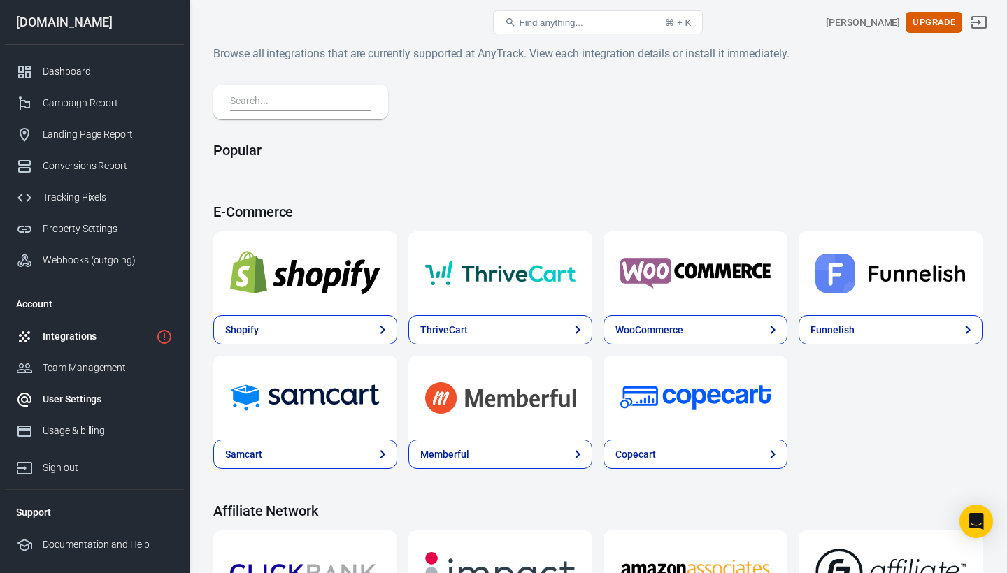
click at [85, 396] on div "User Settings" at bounding box center [108, 399] width 130 height 15
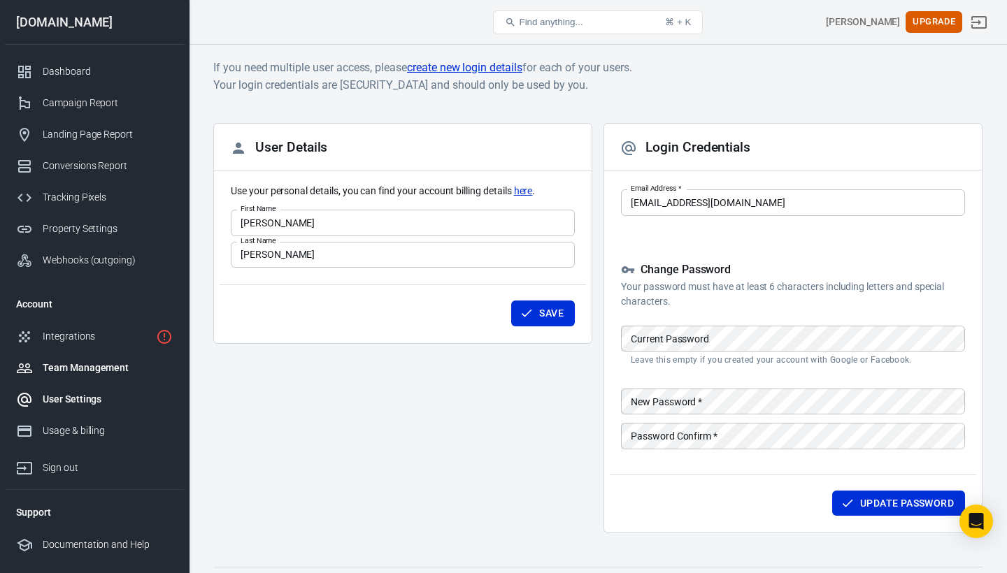
click at [85, 372] on div "Team Management" at bounding box center [108, 368] width 130 height 15
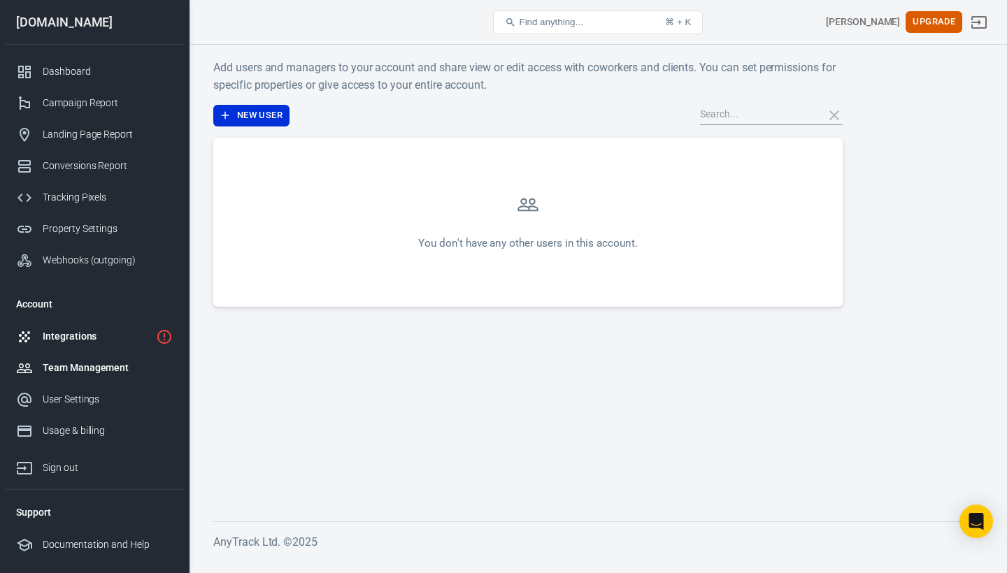
click at [82, 339] on div "Integrations" at bounding box center [97, 336] width 108 height 15
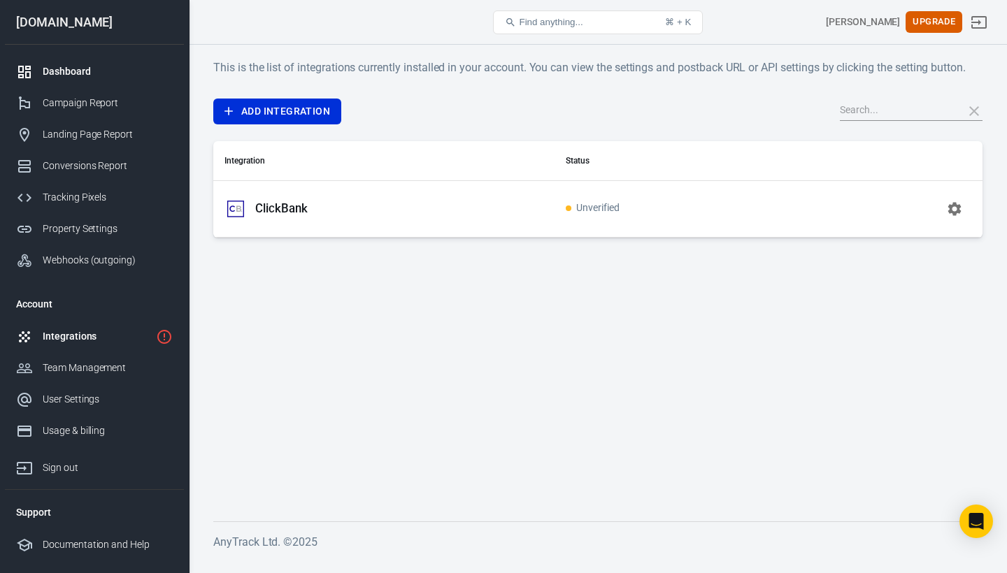
click at [80, 69] on div "Dashboard" at bounding box center [108, 71] width 130 height 15
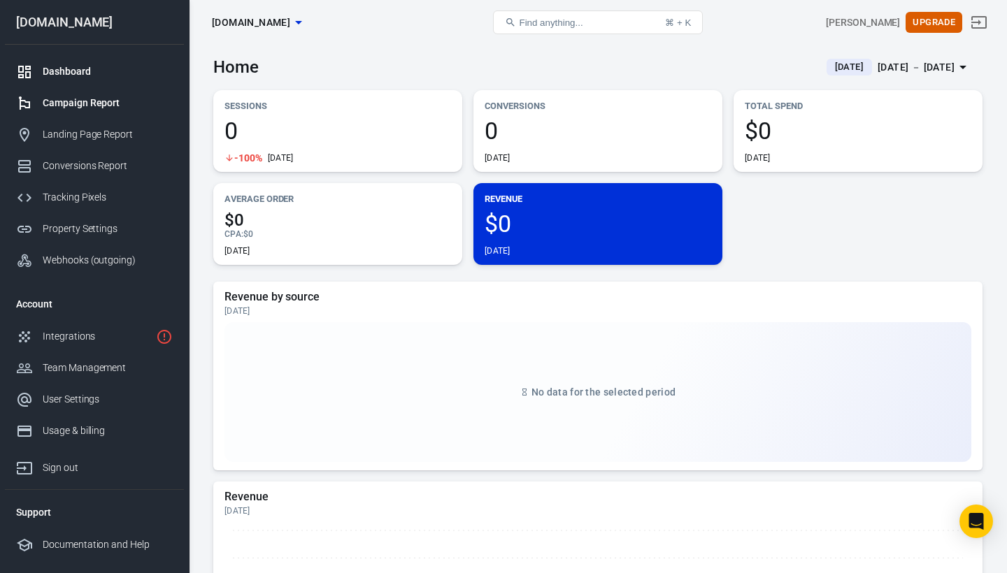
click at [80, 99] on div "Campaign Report" at bounding box center [108, 103] width 130 height 15
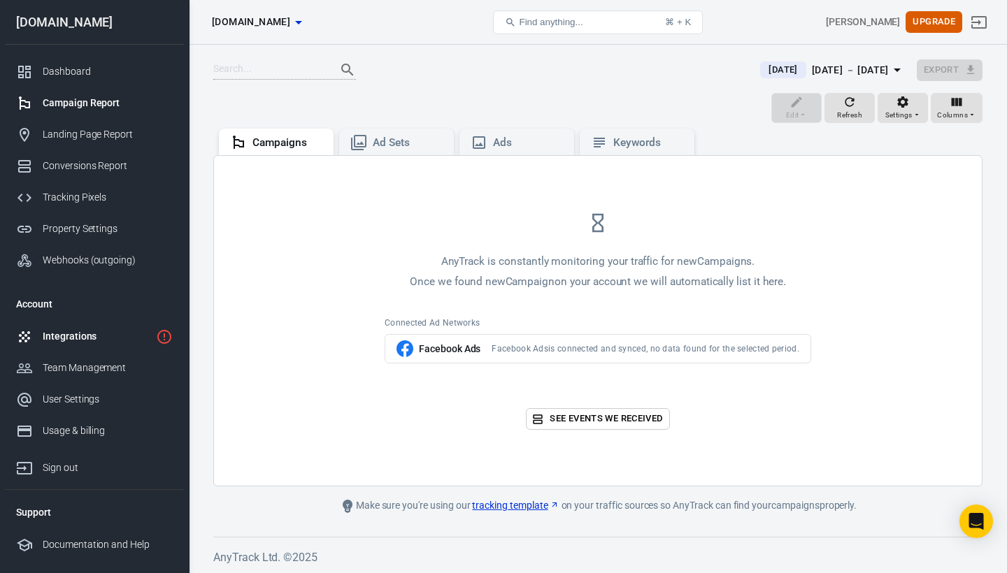
click at [79, 340] on div "Integrations" at bounding box center [97, 336] width 108 height 15
click at [155, 335] on link "Integrations" at bounding box center [94, 336] width 179 height 31
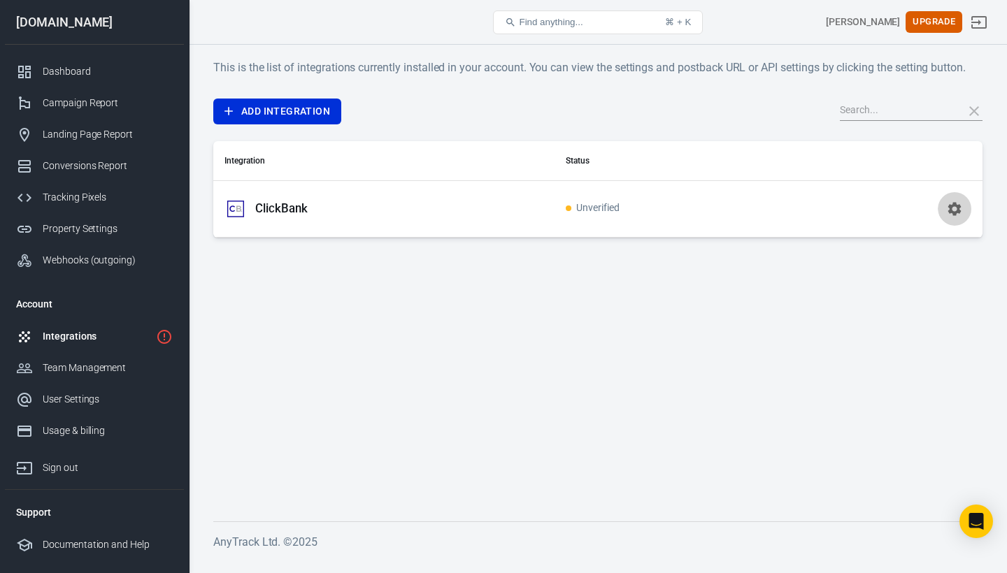
click at [958, 208] on icon "button" at bounding box center [954, 208] width 13 height 13
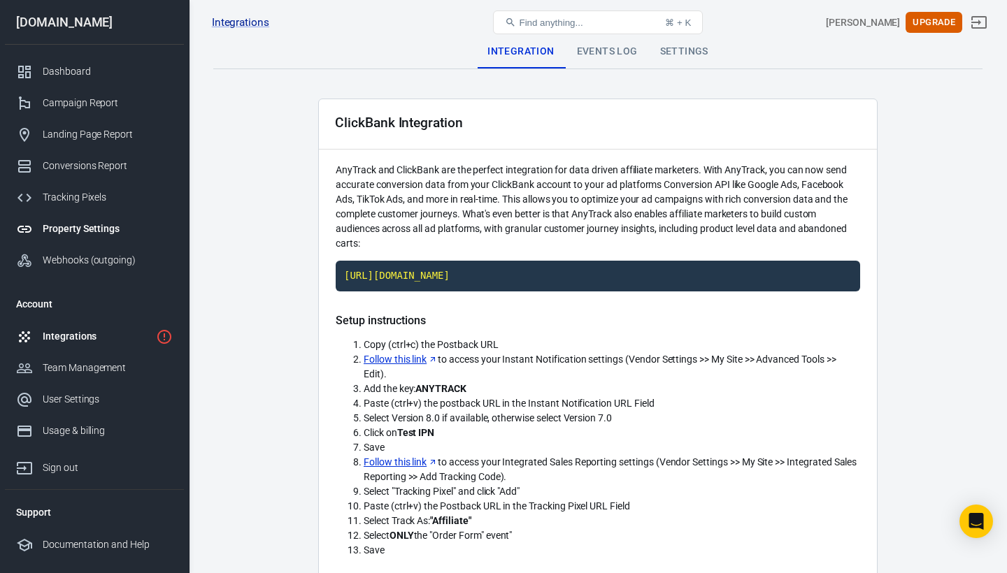
click at [81, 227] on div "Property Settings" at bounding box center [108, 229] width 130 height 15
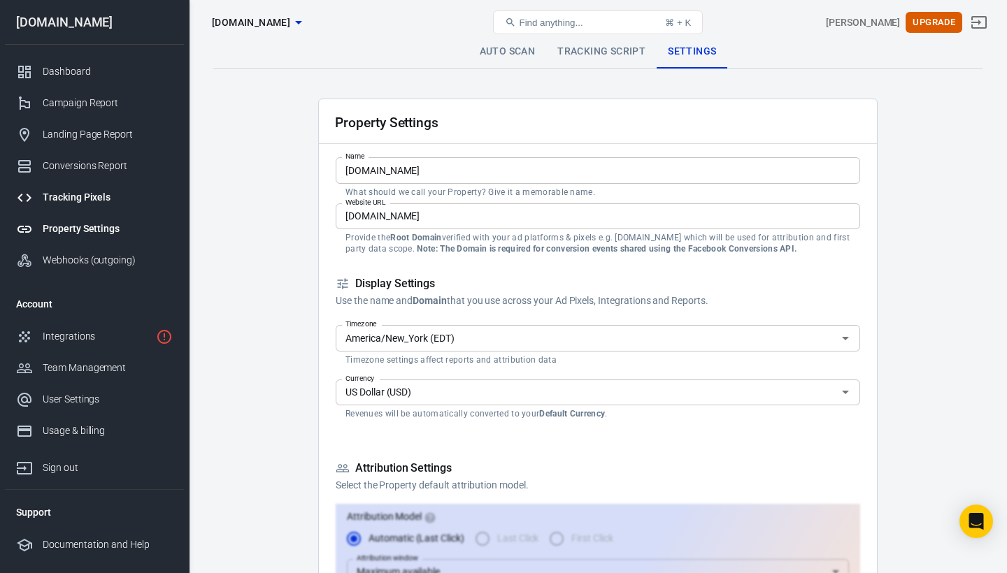
click at [76, 206] on link "Tracking Pixels" at bounding box center [94, 197] width 179 height 31
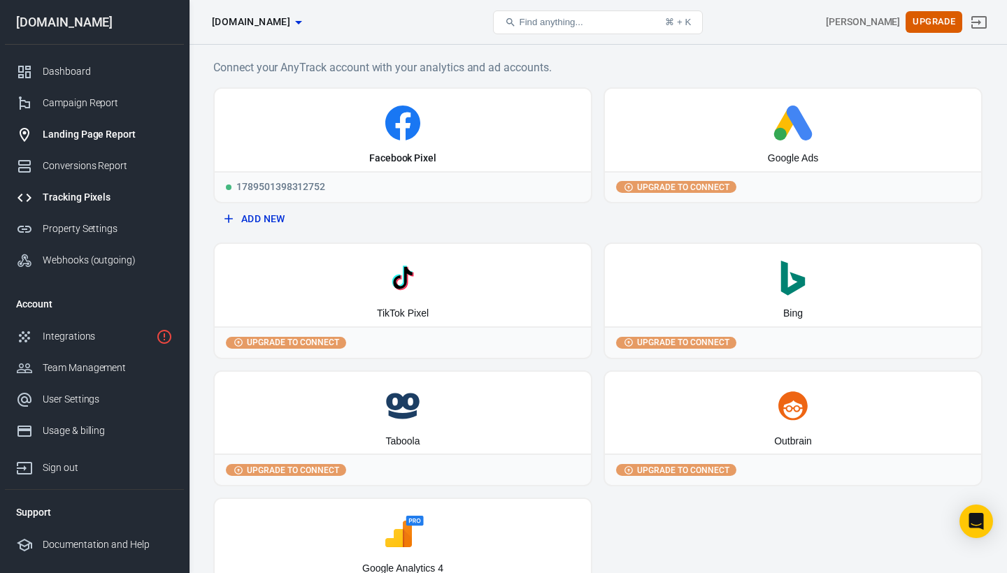
click at [82, 142] on link "Landing Page Report" at bounding box center [94, 134] width 179 height 31
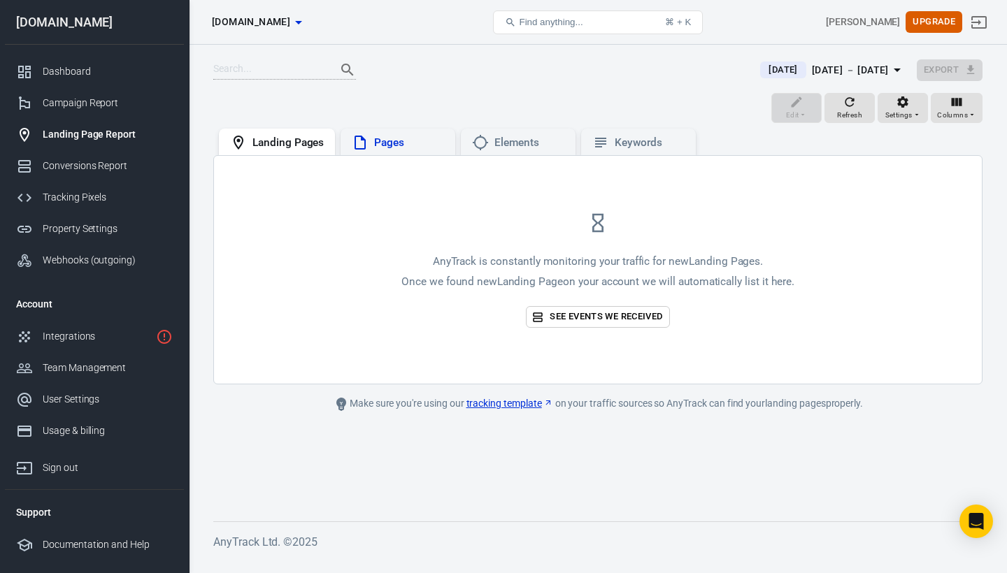
click at [399, 136] on div "Pages" at bounding box center [409, 143] width 70 height 15
click at [522, 143] on div "Elements" at bounding box center [529, 143] width 70 height 15
click at [305, 151] on div "Landing Pages" at bounding box center [277, 142] width 116 height 27
click at [399, 143] on div "Pages" at bounding box center [409, 143] width 70 height 15
click at [305, 149] on div "Landing Pages" at bounding box center [287, 143] width 71 height 15
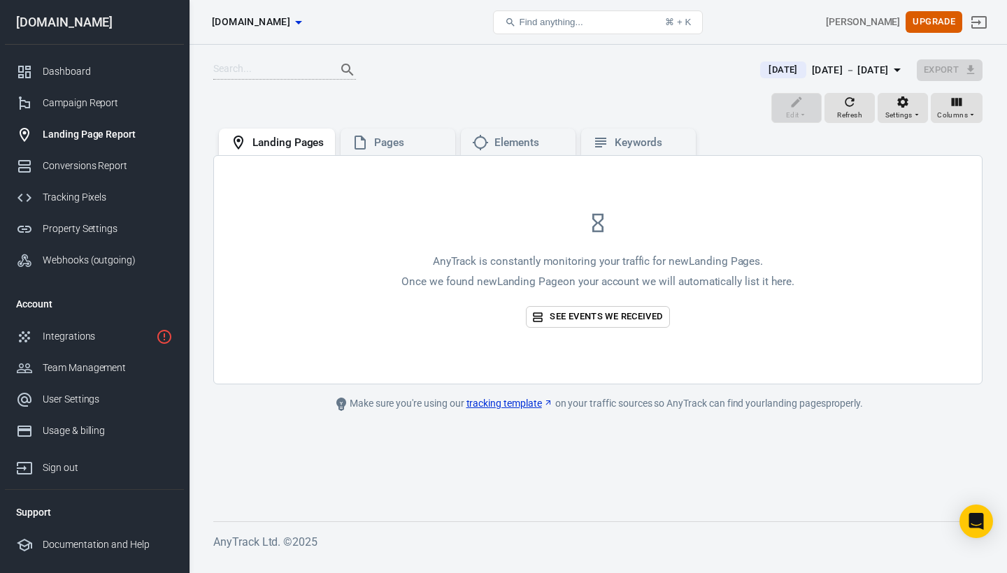
click at [122, 131] on div "Landing Page Report" at bounding box center [108, 134] width 130 height 15
click at [163, 334] on icon "1 networks not verified yet" at bounding box center [164, 337] width 17 height 17
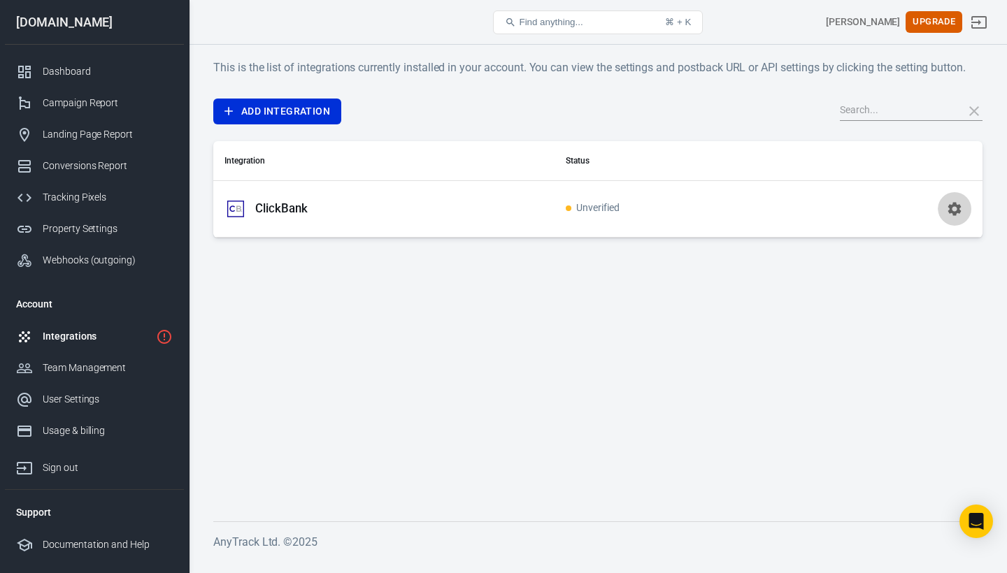
click at [954, 205] on icon "button" at bounding box center [954, 208] width 13 height 13
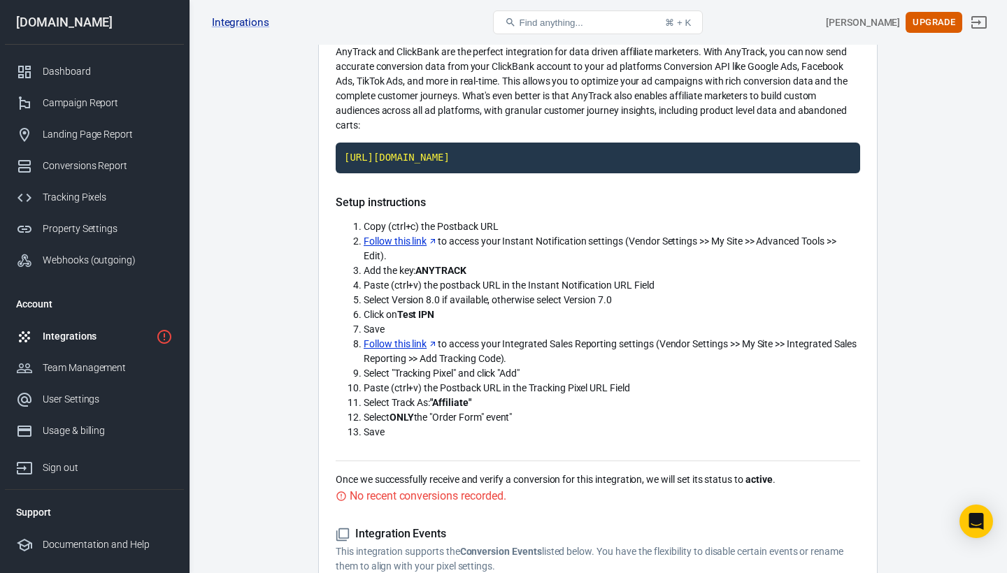
scroll to position [121, 0]
